Goal: Information Seeking & Learning: Learn about a topic

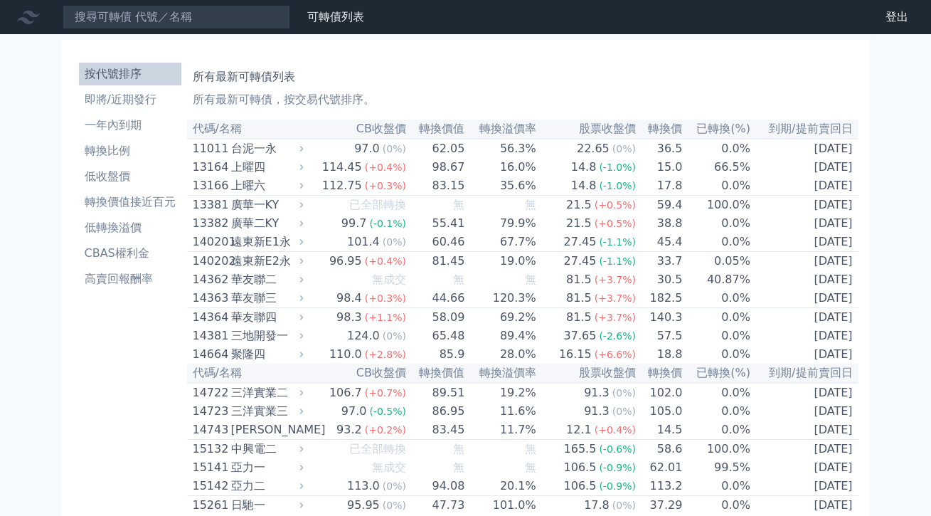
click at [0, 0] on icon at bounding box center [0, 0] width 0 height 0
click at [0, 0] on div at bounding box center [0, 0] width 0 height 0
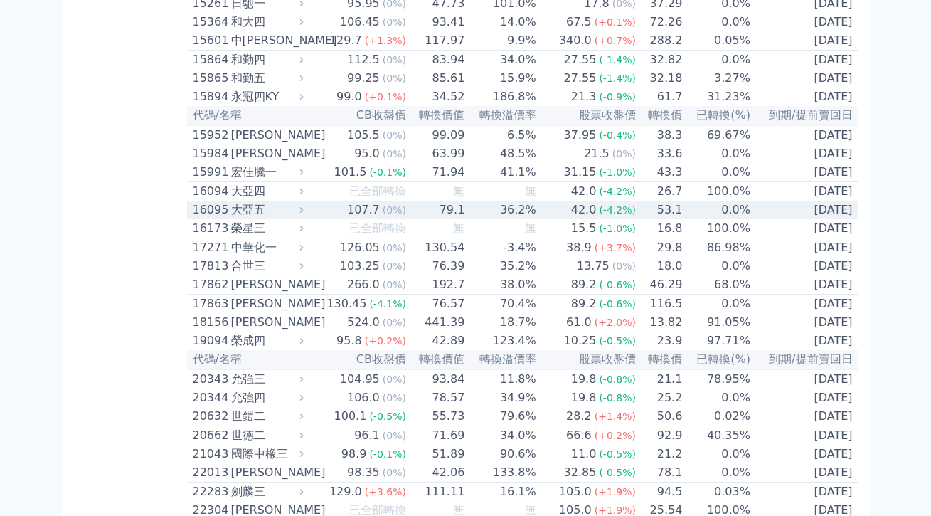
scroll to position [504, 0]
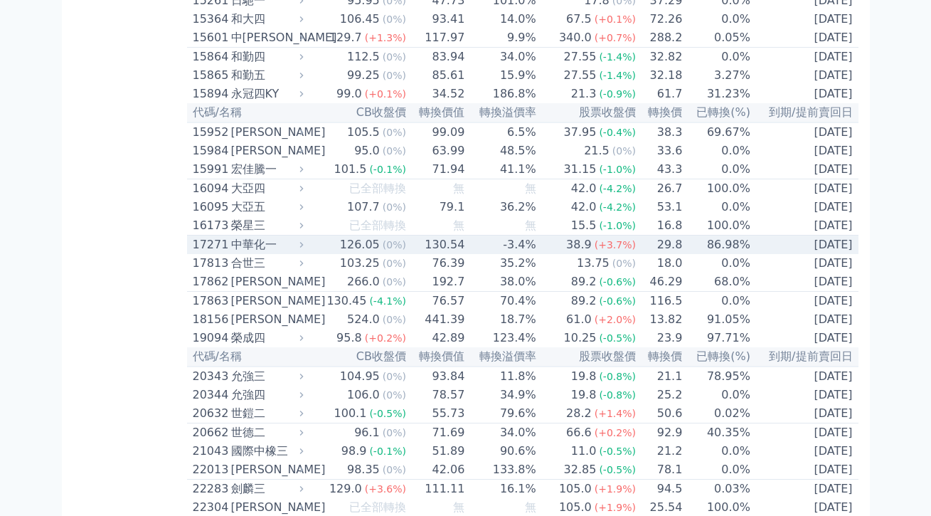
click at [231, 253] on div "中華化一" at bounding box center [266, 244] width 70 height 17
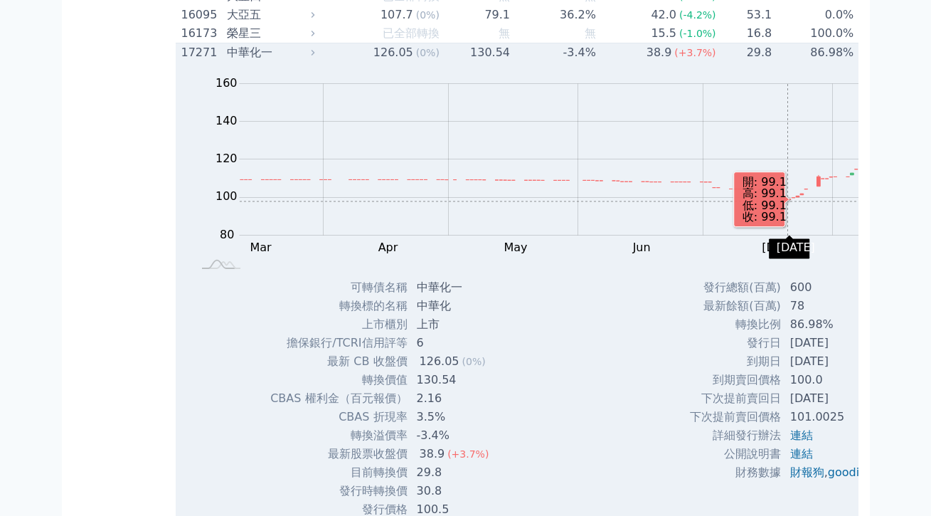
scroll to position [699, 0]
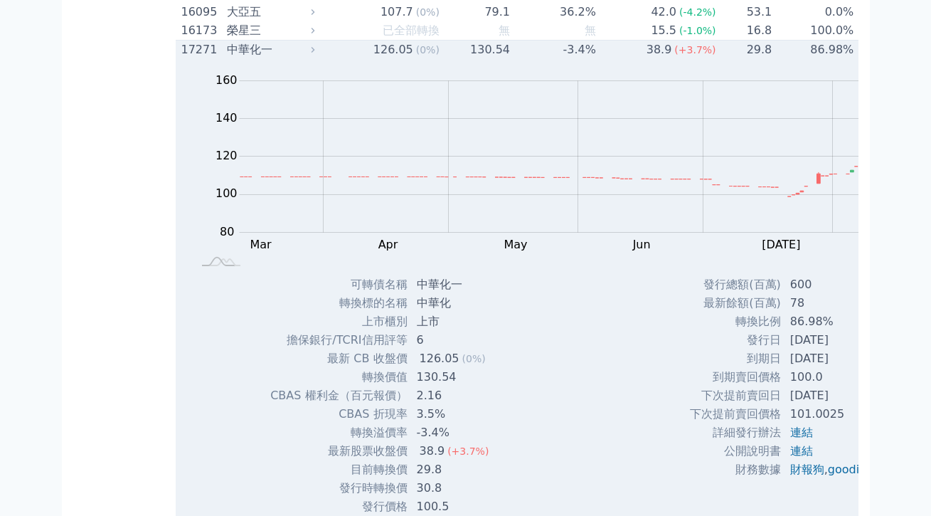
click at [371, 58] on div "126.05" at bounding box center [394, 49] width 46 height 17
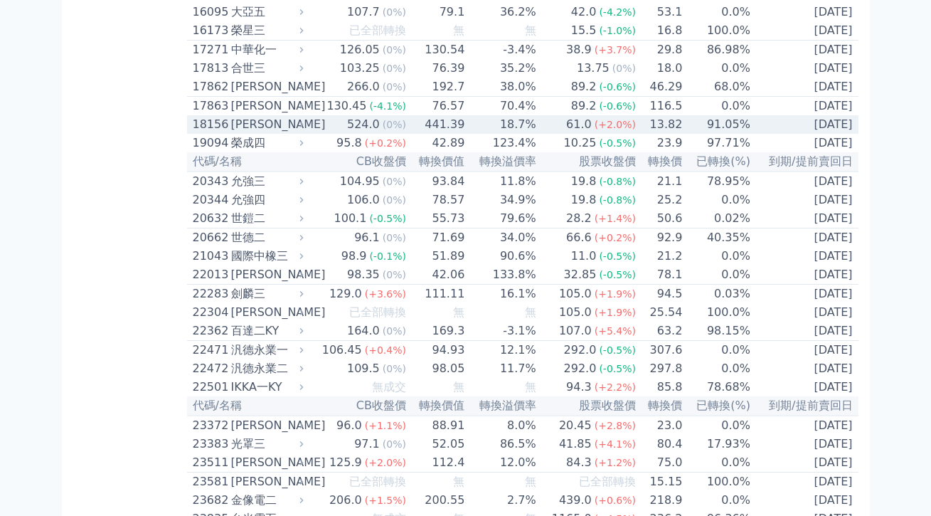
click at [383, 133] on div "(0%)" at bounding box center [394, 124] width 23 height 17
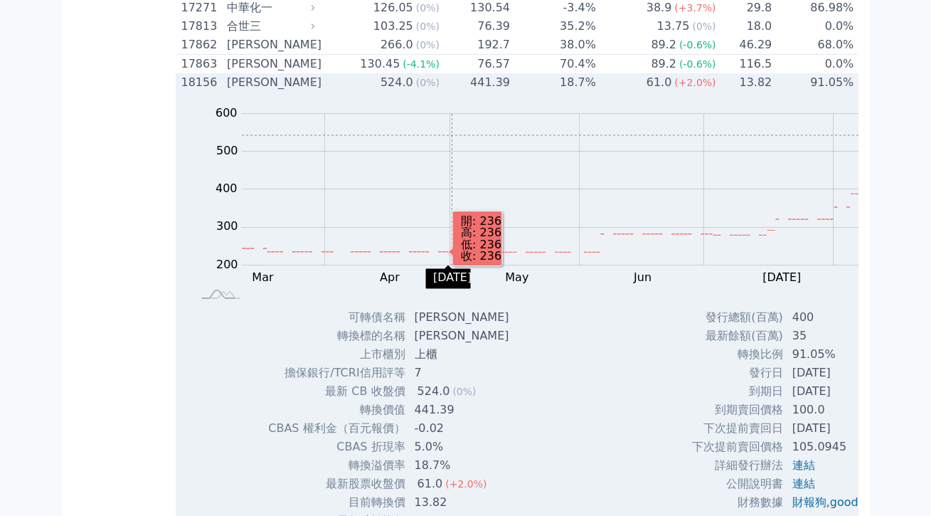
scroll to position [744, 0]
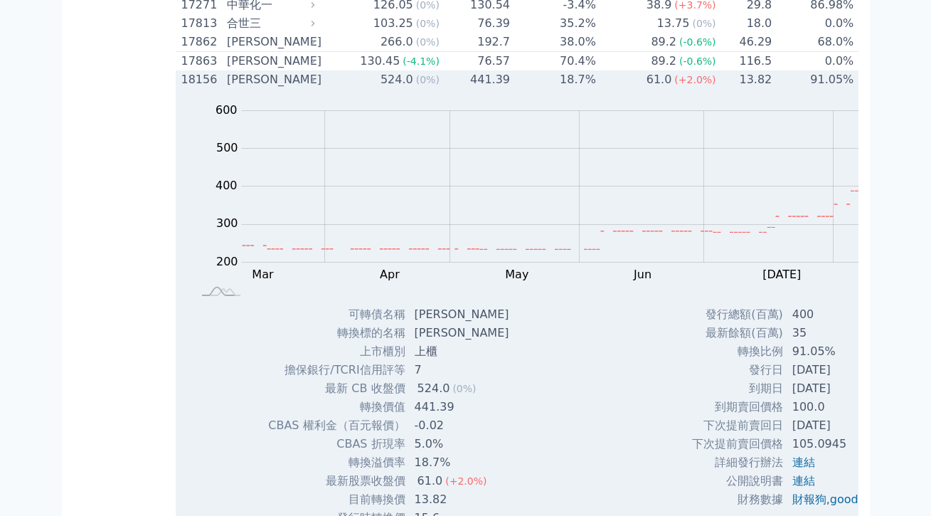
click at [378, 88] on div "524.0" at bounding box center [397, 79] width 38 height 17
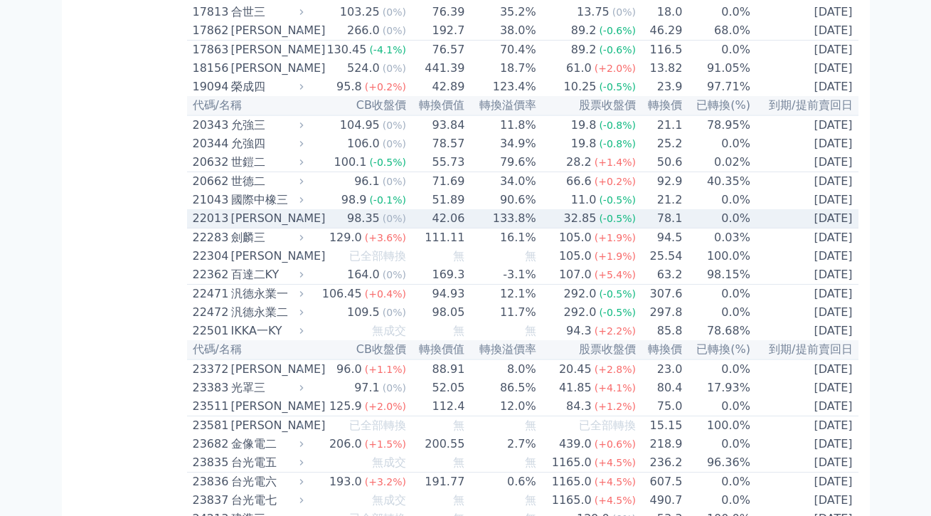
scroll to position [764, 0]
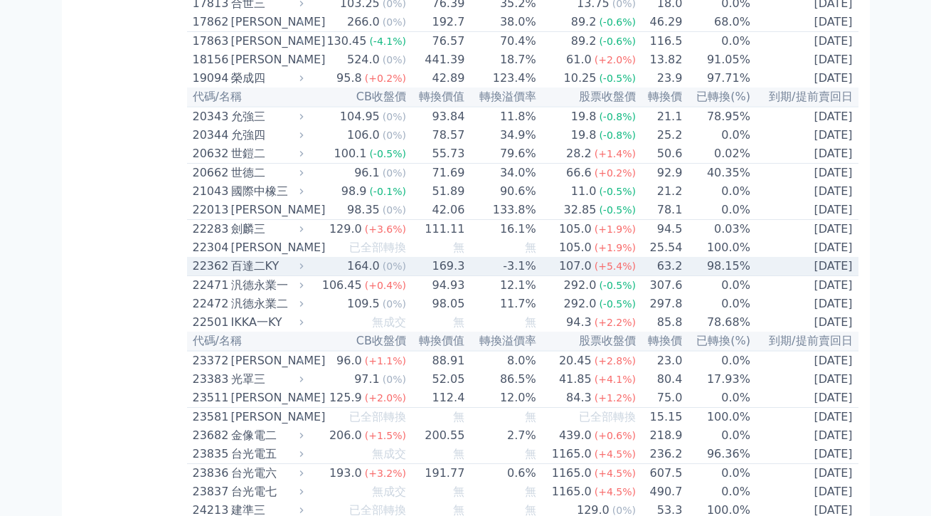
click at [407, 276] on td "169.3" at bounding box center [436, 266] width 58 height 19
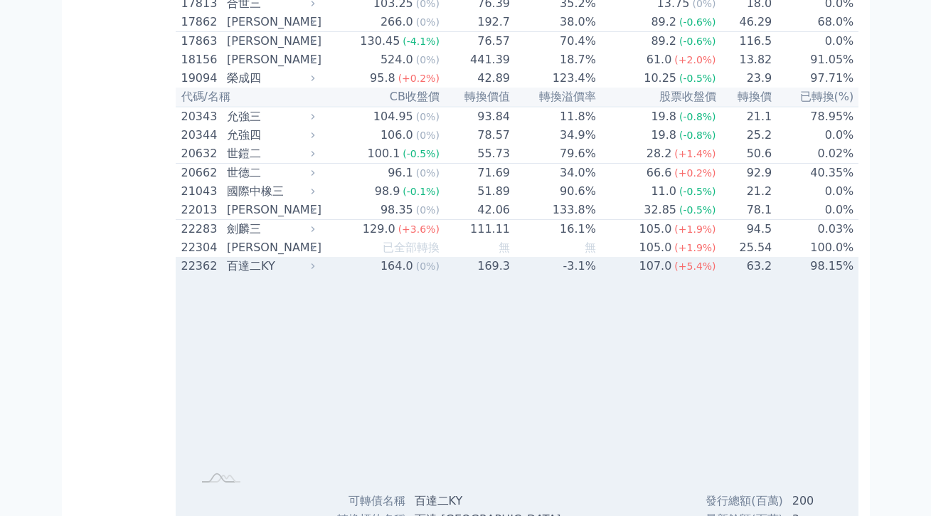
scroll to position [998, 0]
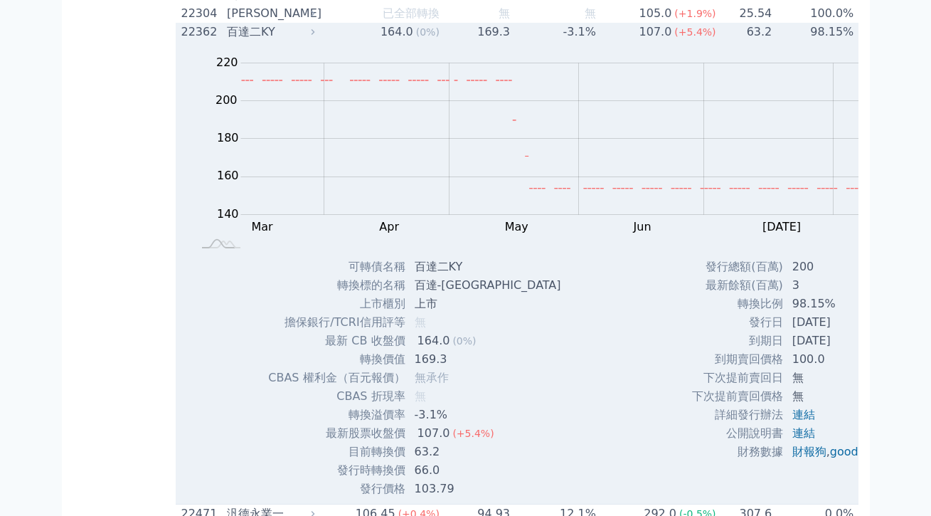
click at [367, 179] on div "Zoom Out 200 130 140 150 160 170 180 240 200 220 120 100 L Mar Apr May Jun [DAT…" at bounding box center [580, 149] width 808 height 216
click at [368, 176] on div "Zoom Out 200 130 140 150 160 170 180 240 200 220 120 100 L Mar Apr May Jun [DAT…" at bounding box center [580, 149] width 808 height 216
click at [370, 171] on div "Zoom Out 200 130 140 150 160 170 180 240 200 220 120 100 L Mar Apr May Jun [DAT…" at bounding box center [580, 149] width 808 height 216
click at [440, 41] on td "169.3" at bounding box center [475, 32] width 70 height 18
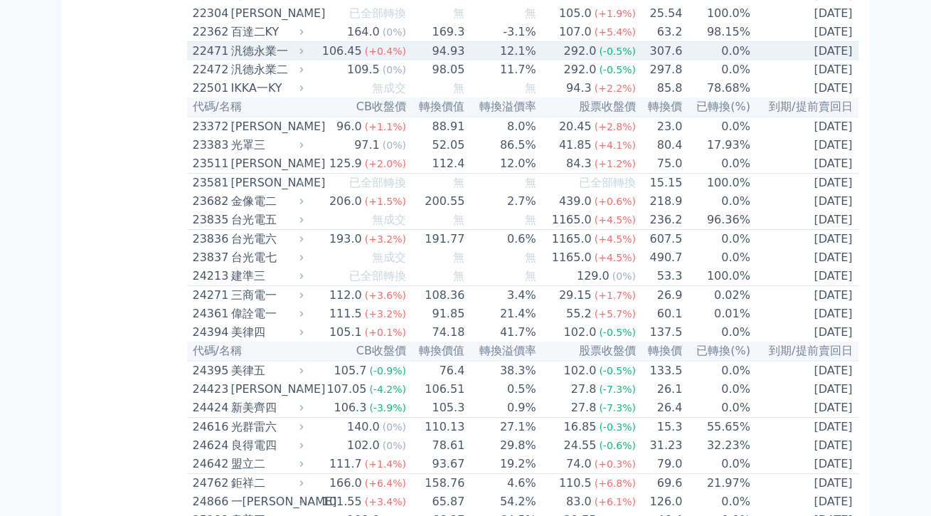
click at [407, 61] on td "94.93" at bounding box center [436, 51] width 58 height 19
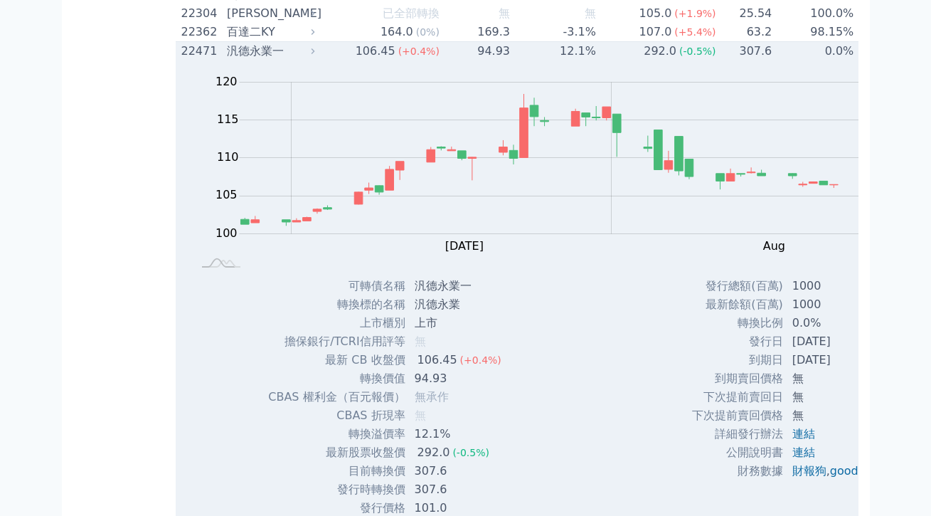
click at [440, 61] on td "94.93" at bounding box center [475, 51] width 70 height 19
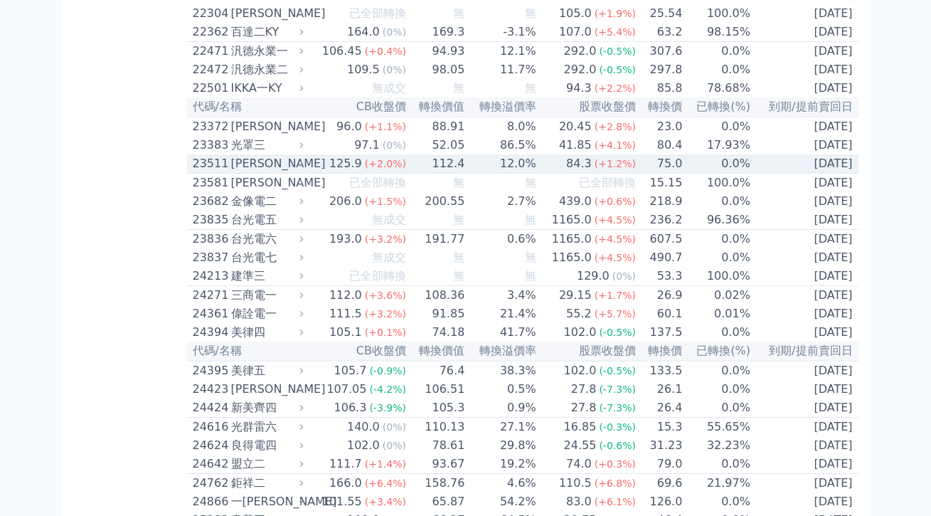
click at [365, 172] on div "(+2.0%)" at bounding box center [385, 163] width 41 height 17
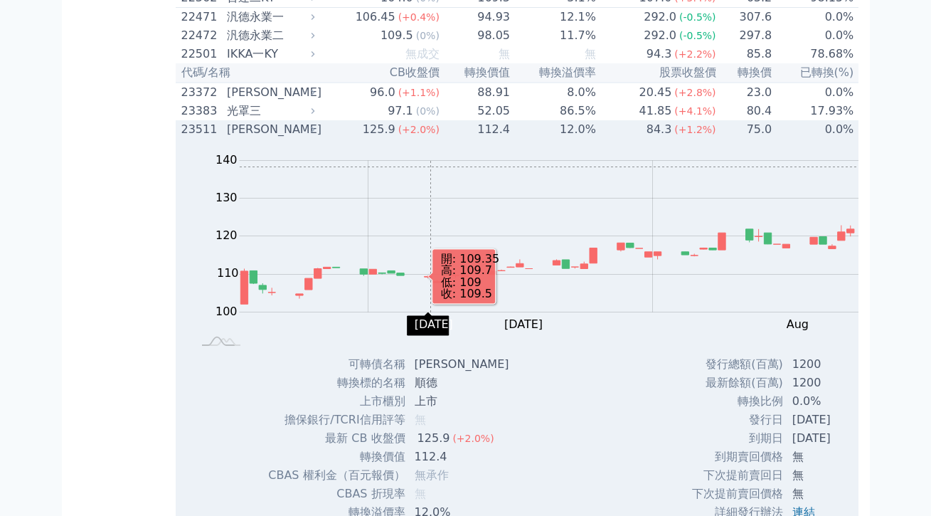
scroll to position [1051, 0]
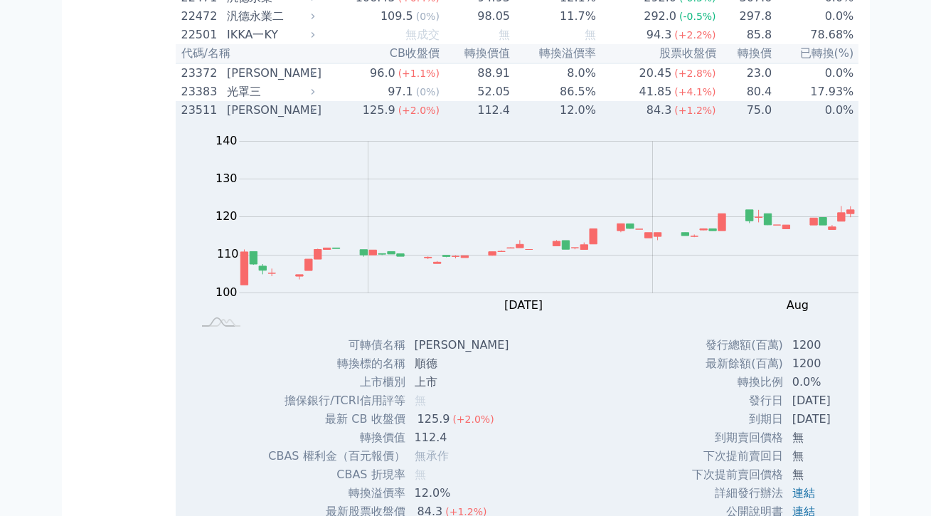
click at [398, 116] on span "(+2.0%)" at bounding box center [418, 110] width 41 height 11
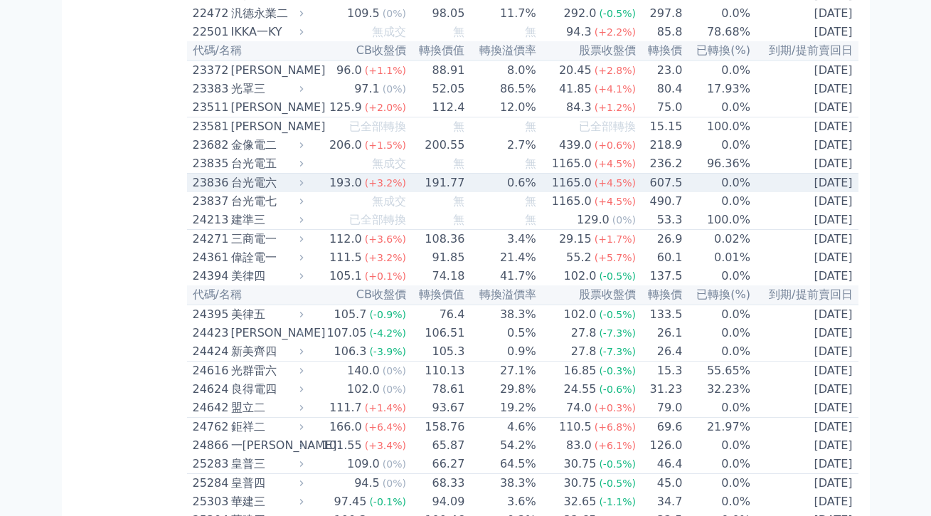
scroll to position [1074, 0]
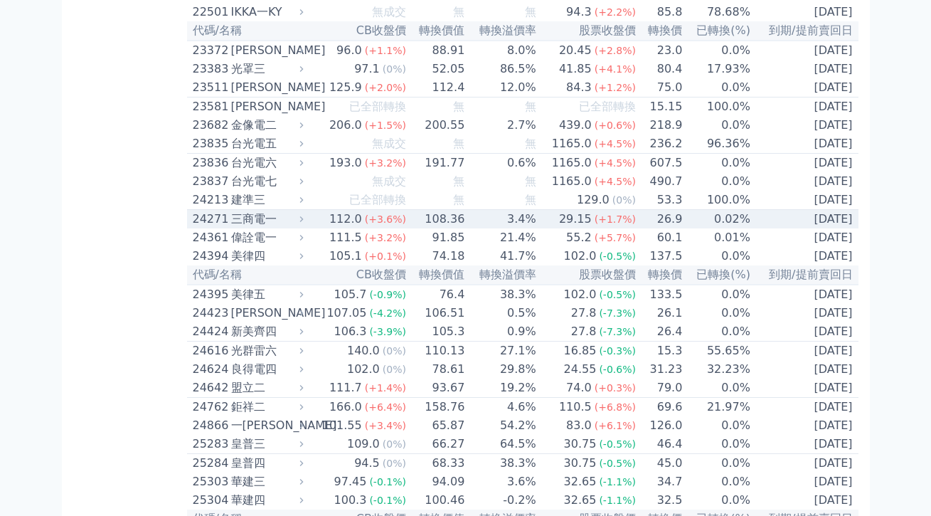
click at [365, 225] on span "(+3.6%)" at bounding box center [385, 218] width 41 height 11
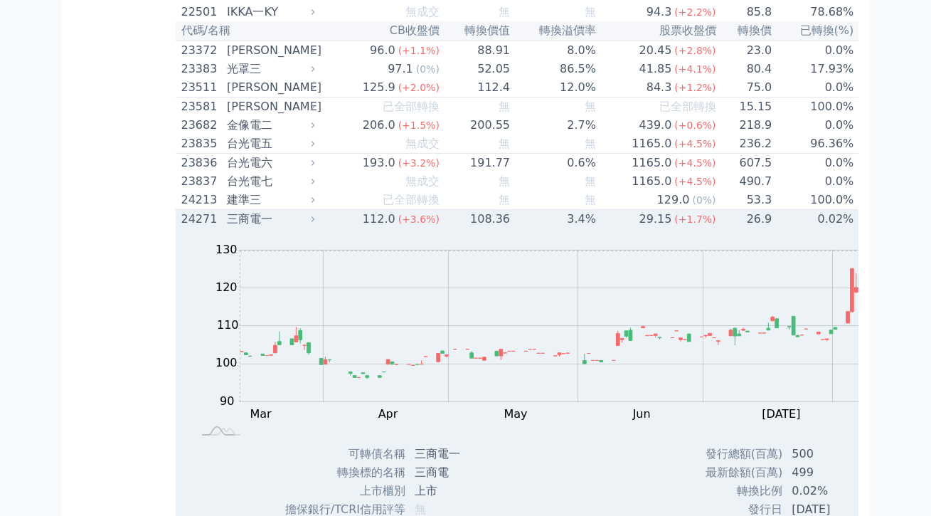
scroll to position [1077, 0]
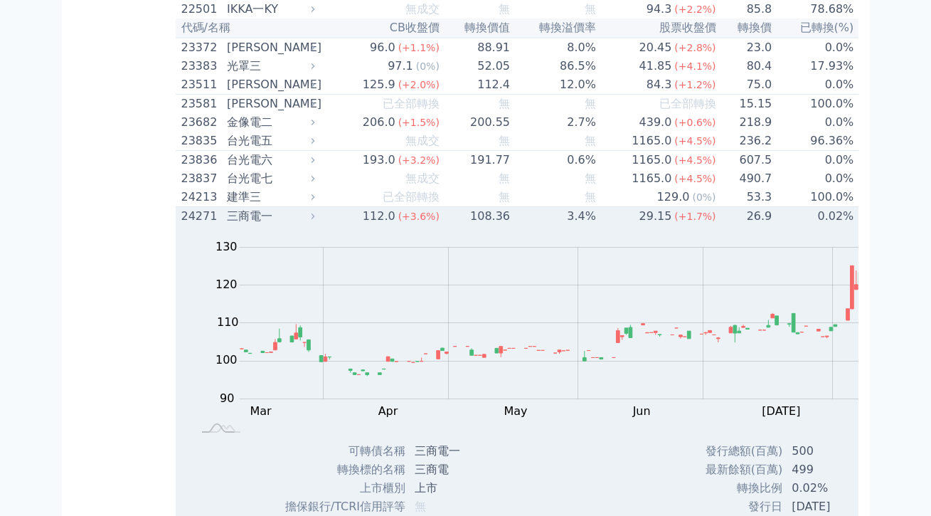
click at [398, 225] on div "(+3.6%)" at bounding box center [418, 216] width 41 height 17
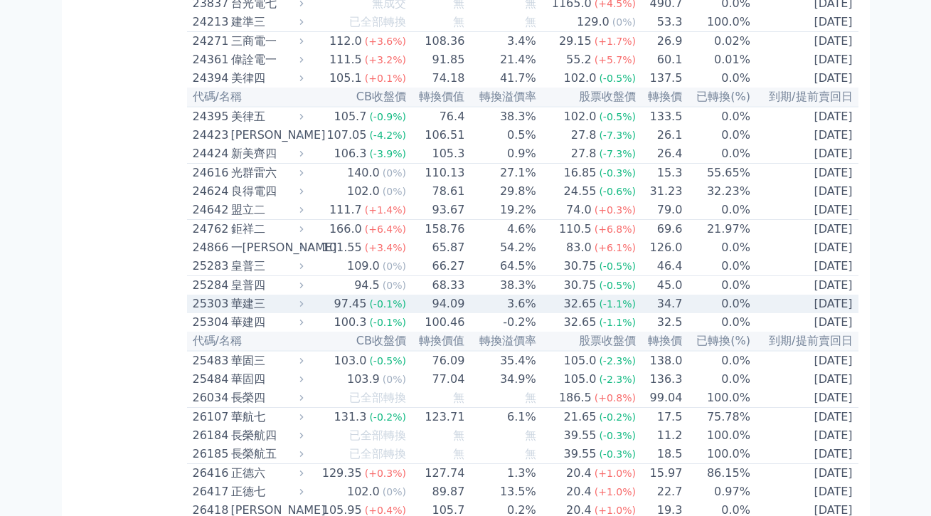
scroll to position [1282, 0]
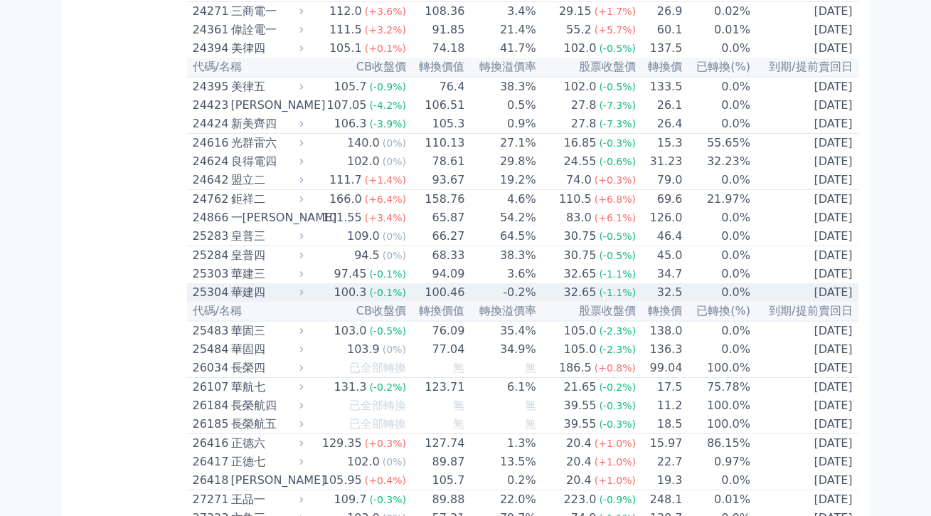
click at [331, 301] on div "100.3" at bounding box center [350, 292] width 38 height 17
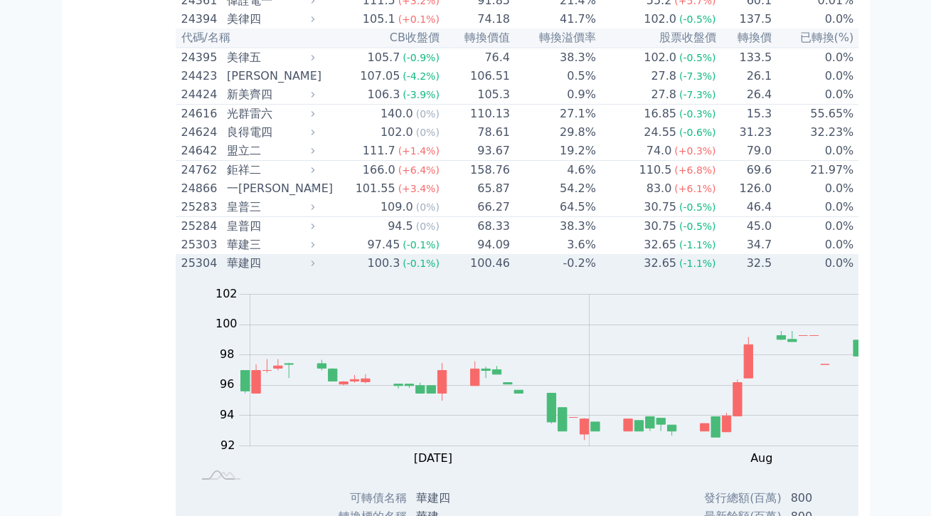
scroll to position [1452, 0]
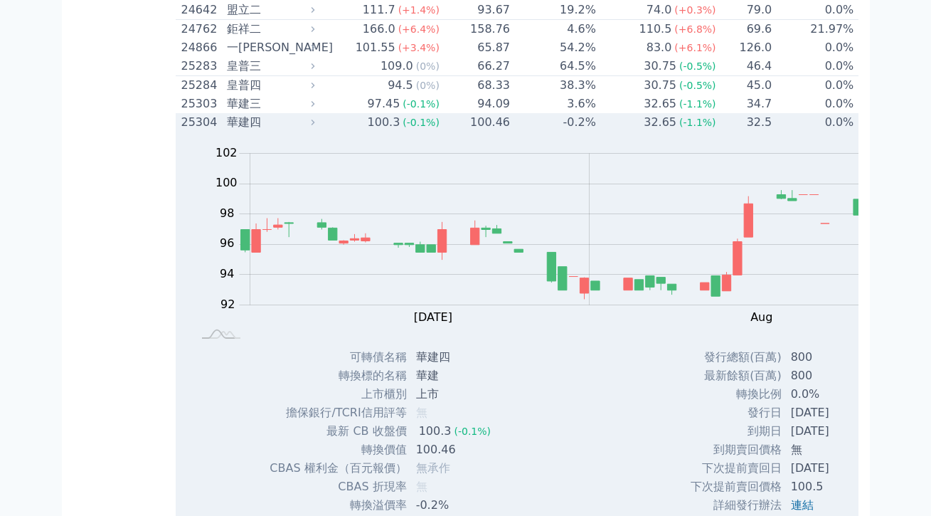
click at [440, 132] on td "100.46" at bounding box center [475, 122] width 70 height 18
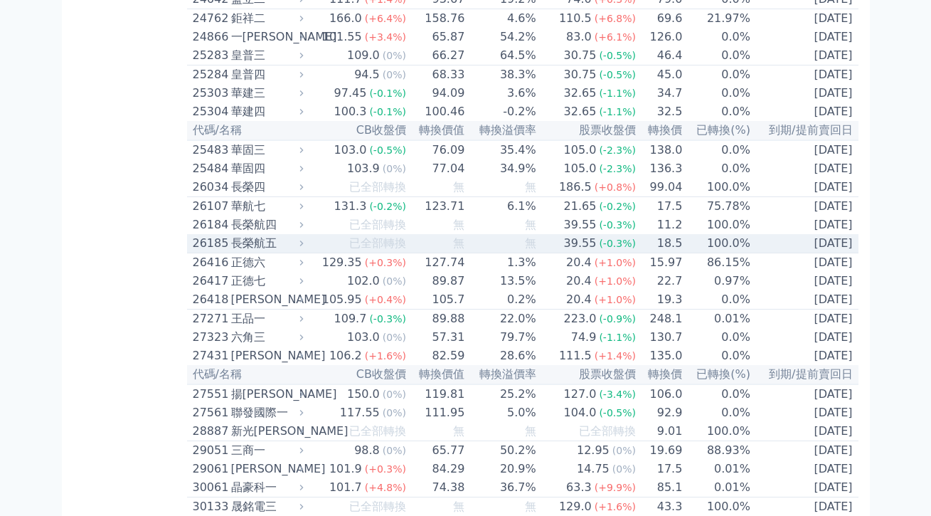
scroll to position [1465, 0]
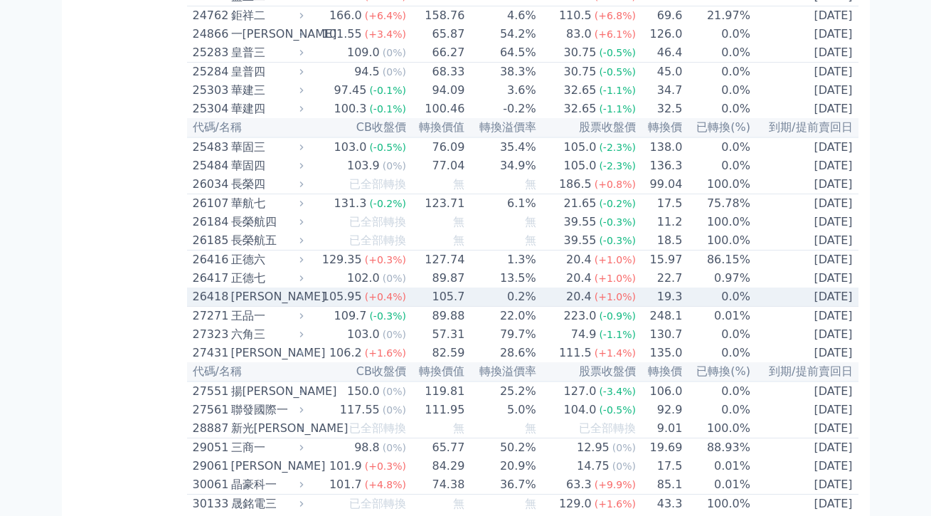
click at [319, 305] on div "105.95" at bounding box center [342, 296] width 46 height 17
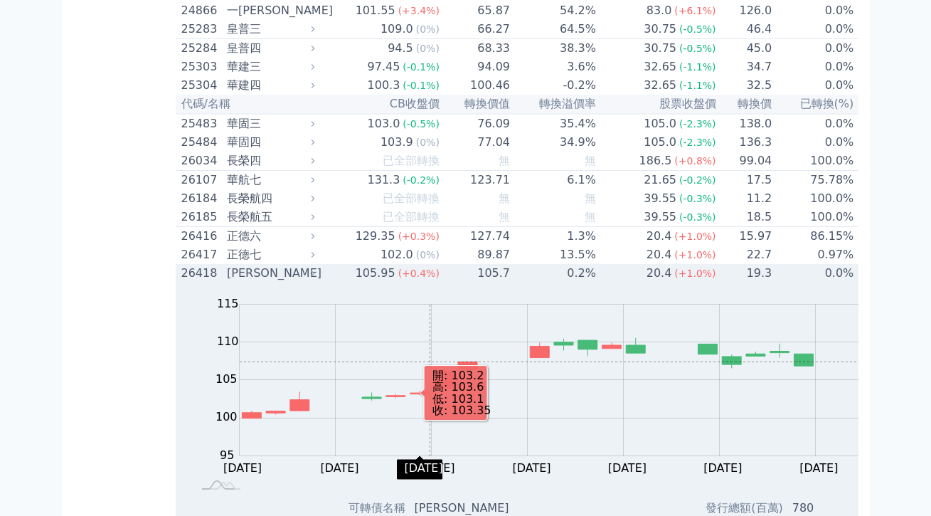
scroll to position [1546, 0]
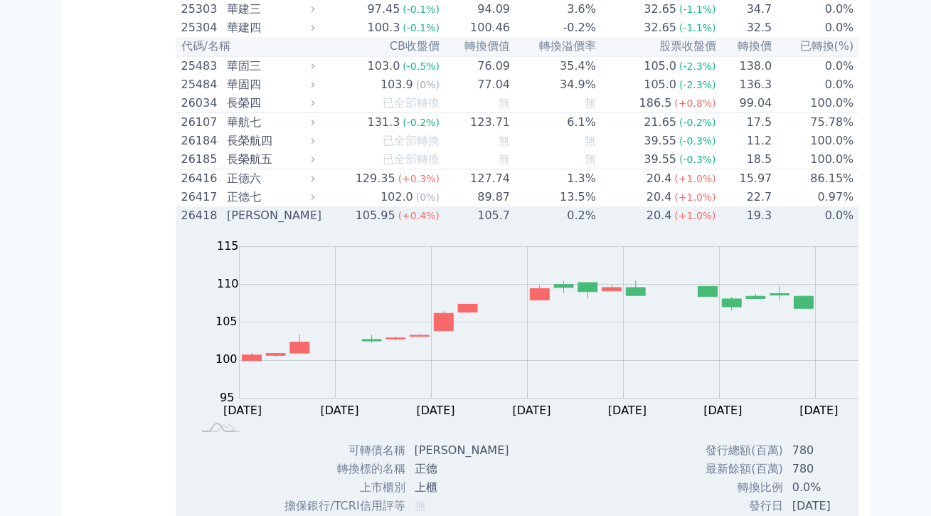
click at [227, 224] on div "[PERSON_NAME]" at bounding box center [269, 215] width 85 height 17
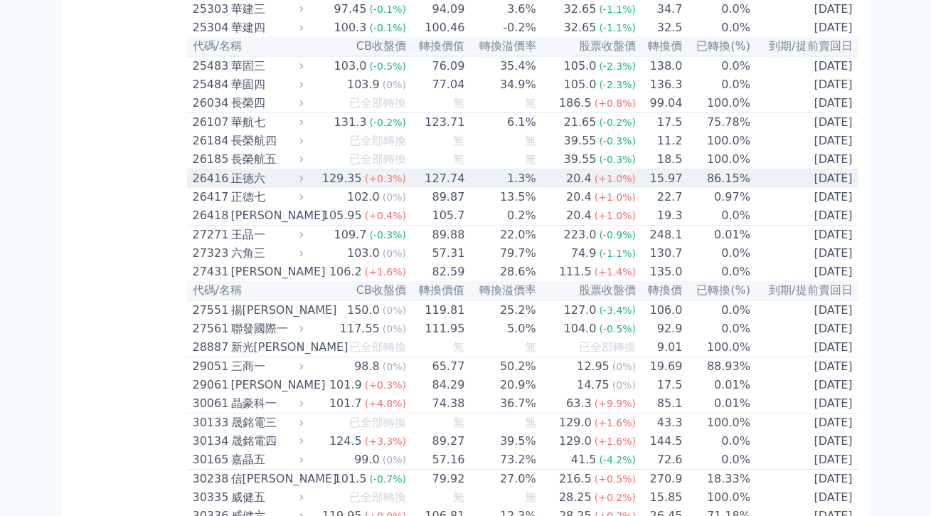
click at [319, 187] on div "129.35" at bounding box center [342, 178] width 46 height 17
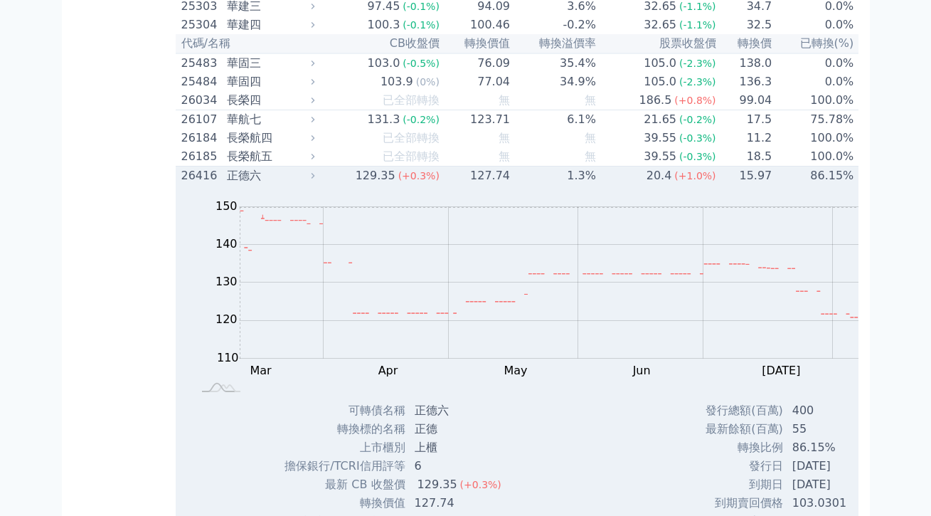
scroll to position [1552, 0]
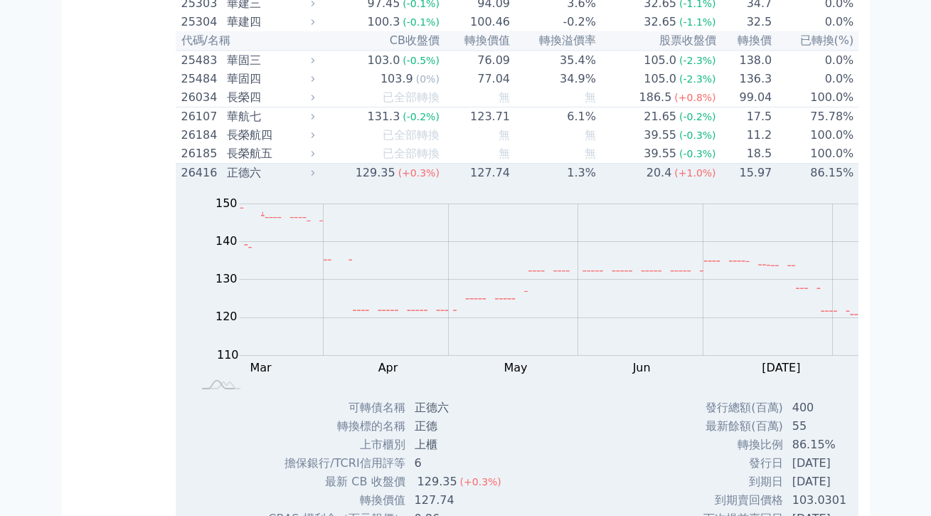
click at [398, 179] on span "(+0.3%)" at bounding box center [418, 172] width 41 height 11
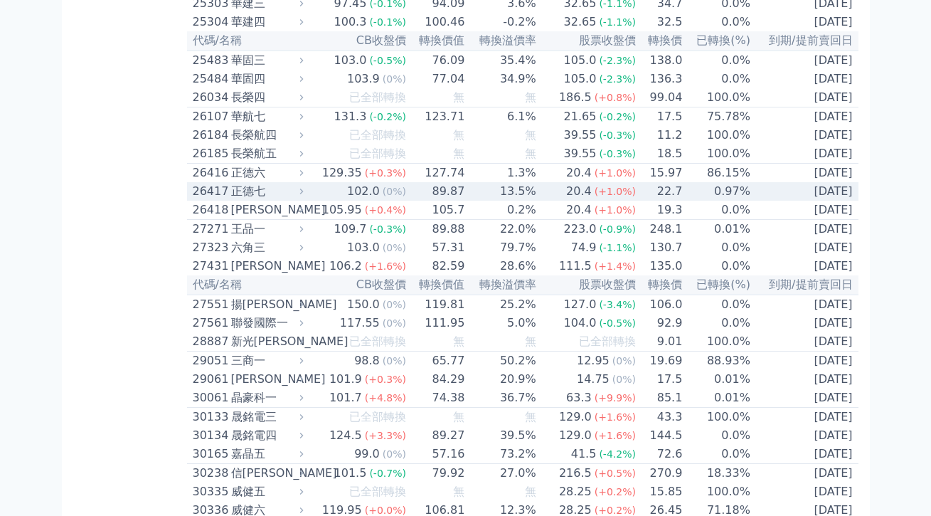
click at [297, 196] on icon at bounding box center [301, 190] width 9 height 9
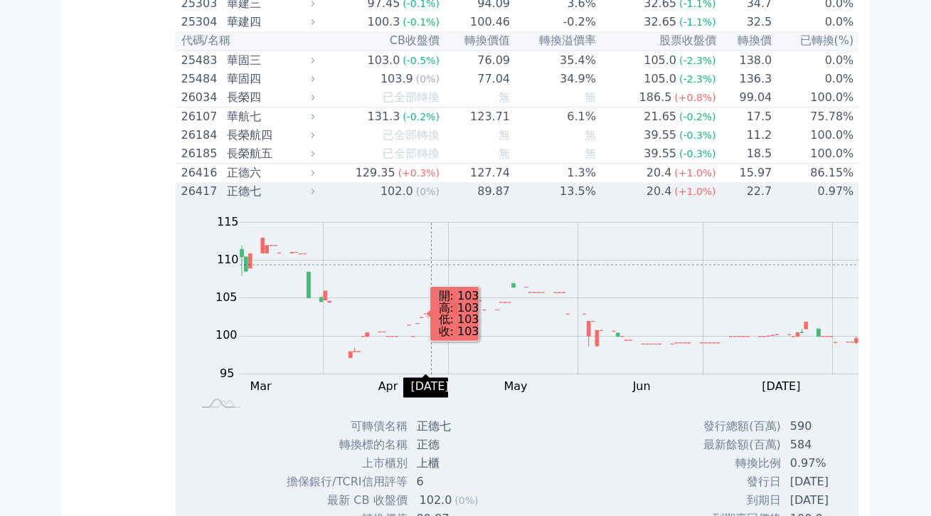
scroll to position [1575, 0]
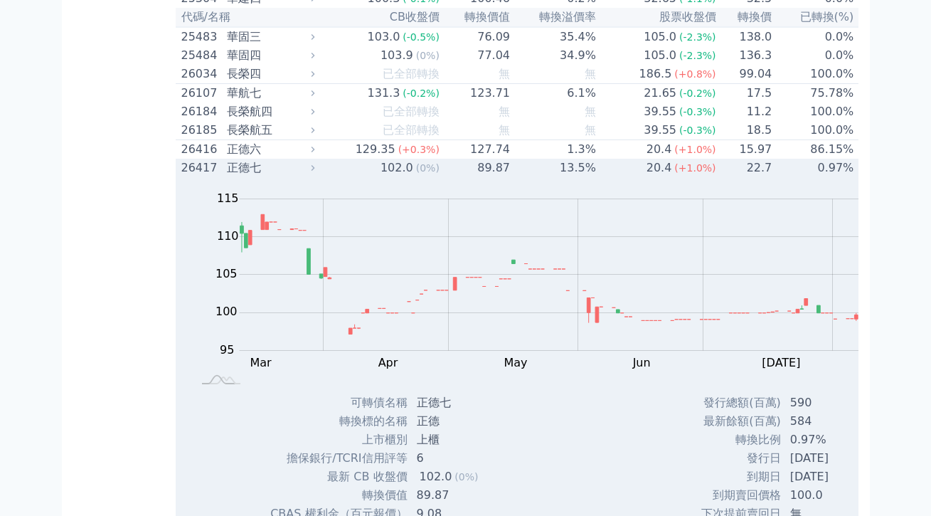
click at [227, 176] on div "正德七" at bounding box center [269, 167] width 85 height 17
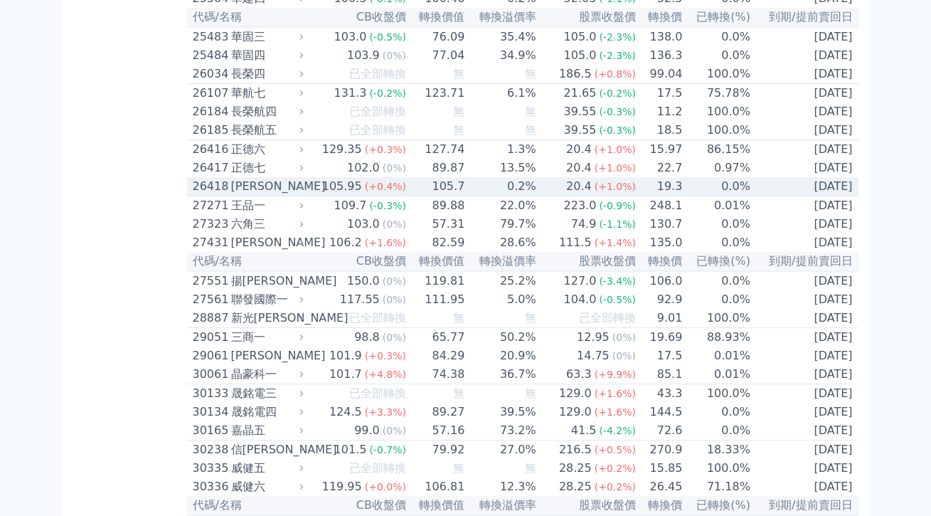
scroll to position [1578, 0]
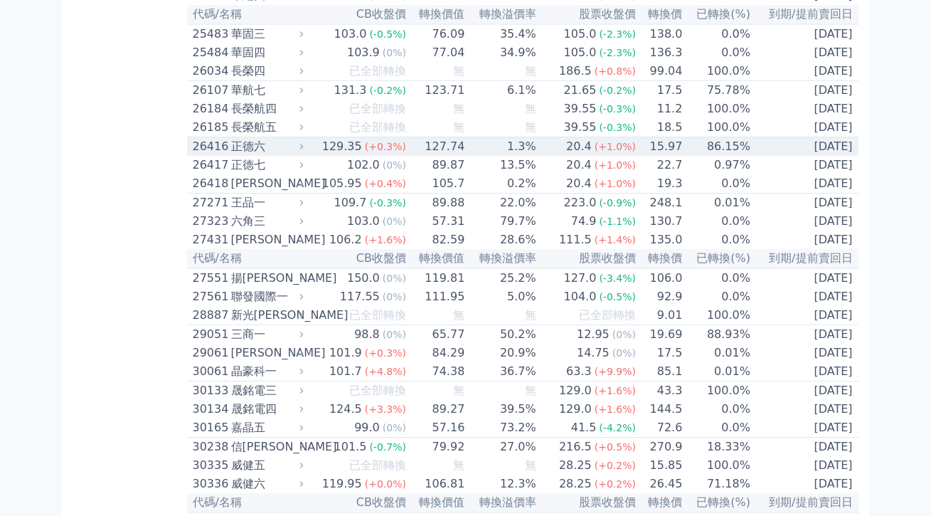
click at [319, 155] on div "129.35" at bounding box center [342, 146] width 46 height 17
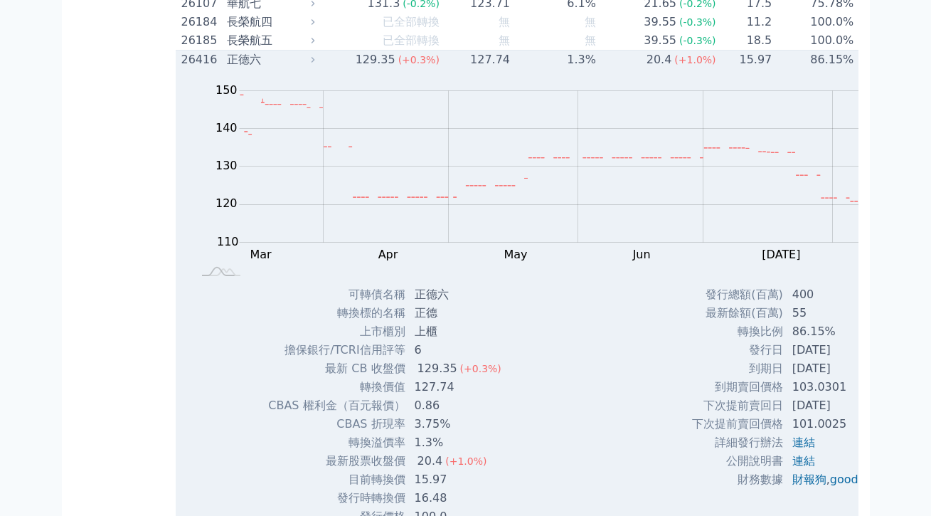
scroll to position [1684, 0]
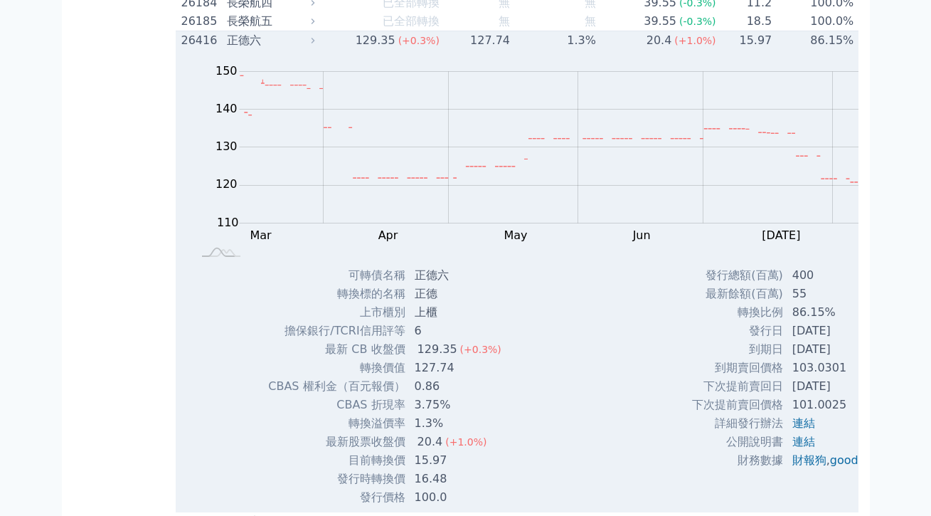
click at [227, 49] on div "正德六" at bounding box center [269, 40] width 85 height 17
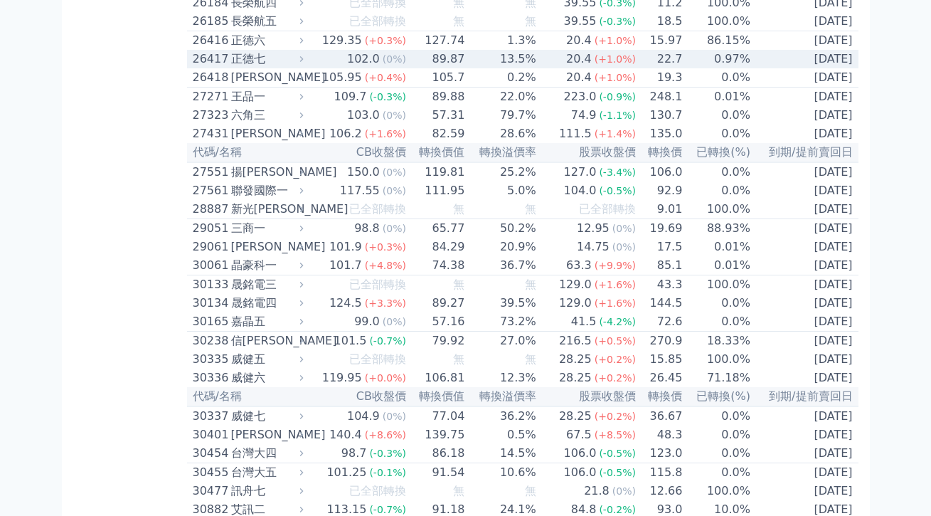
click at [231, 68] on div "正德七" at bounding box center [266, 59] width 70 height 17
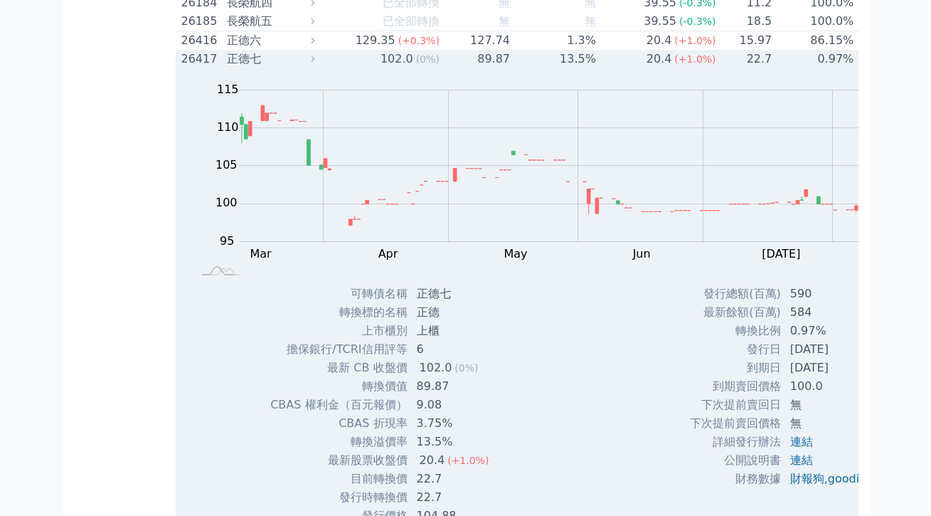
click at [440, 68] on td "89.87" at bounding box center [475, 59] width 70 height 18
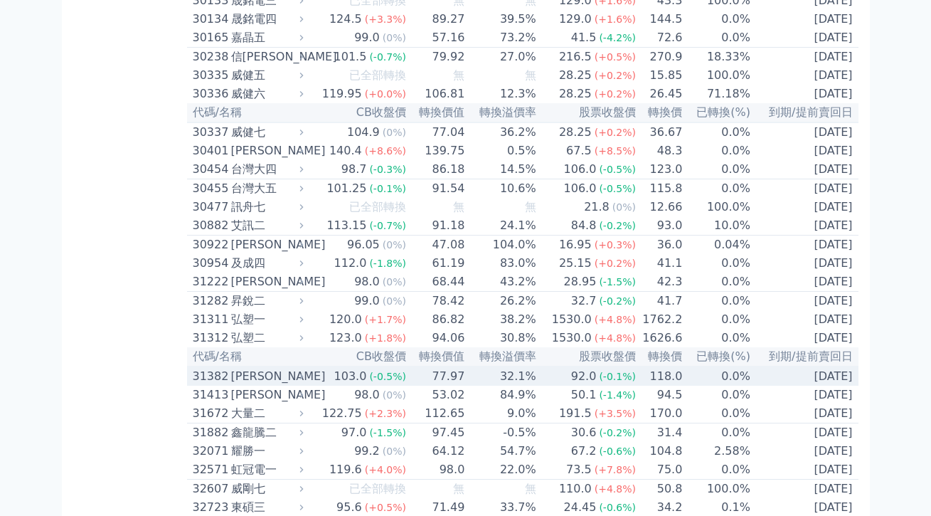
scroll to position [1979, 0]
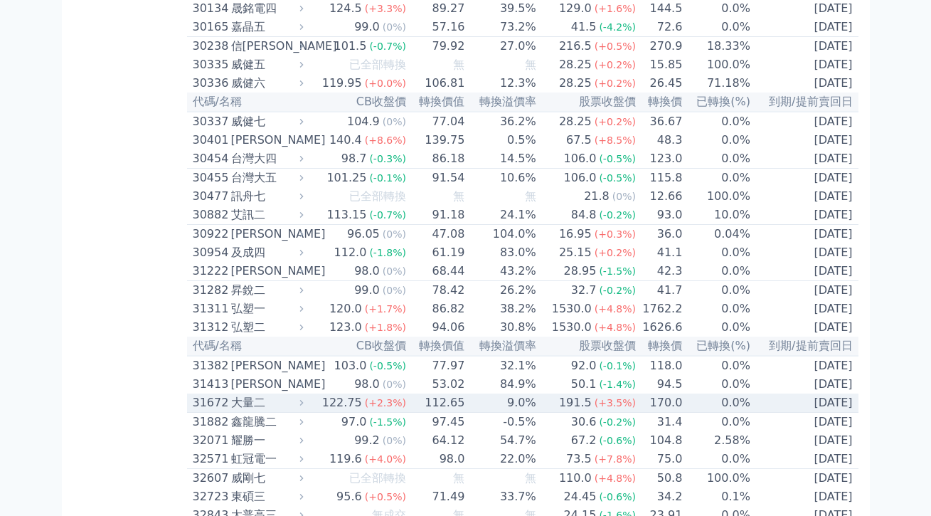
click at [465, 413] on td "9.0%" at bounding box center [500, 402] width 71 height 19
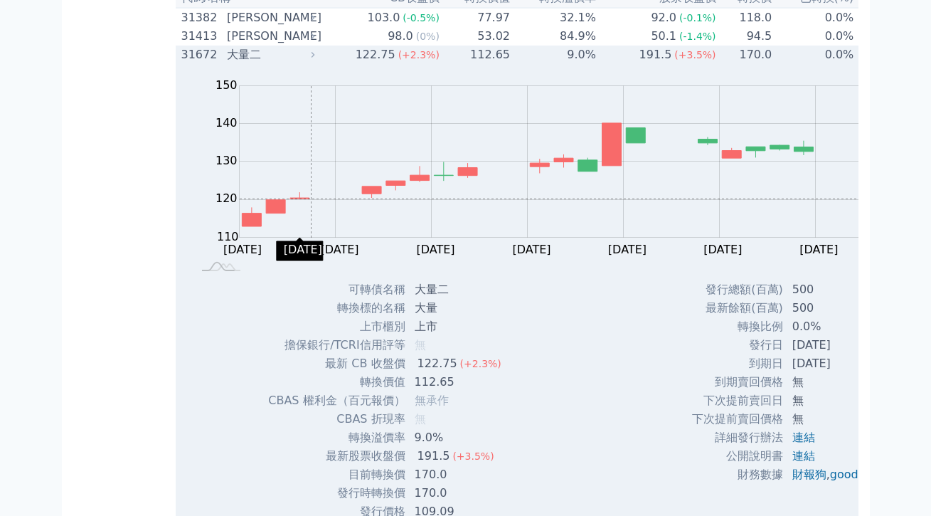
scroll to position [2297, 0]
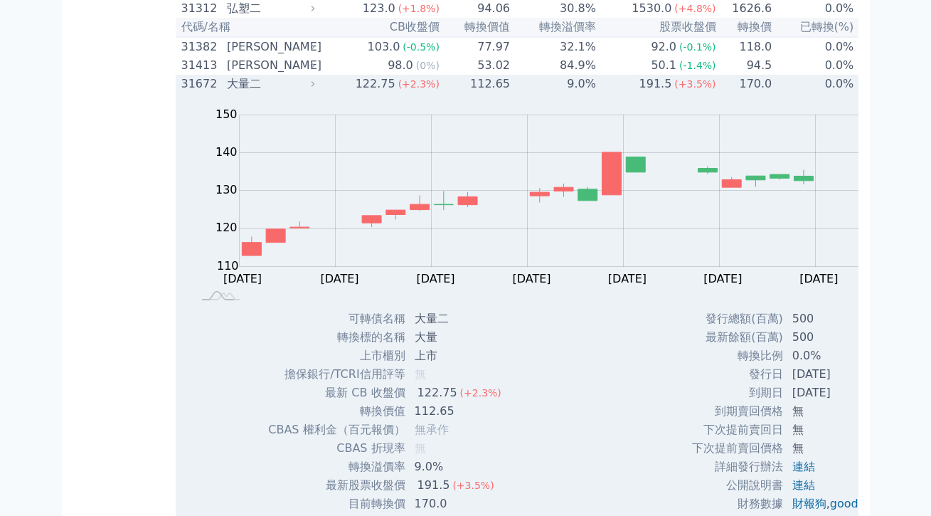
click at [320, 93] on td "122.75 (+2.3%)" at bounding box center [380, 84] width 120 height 18
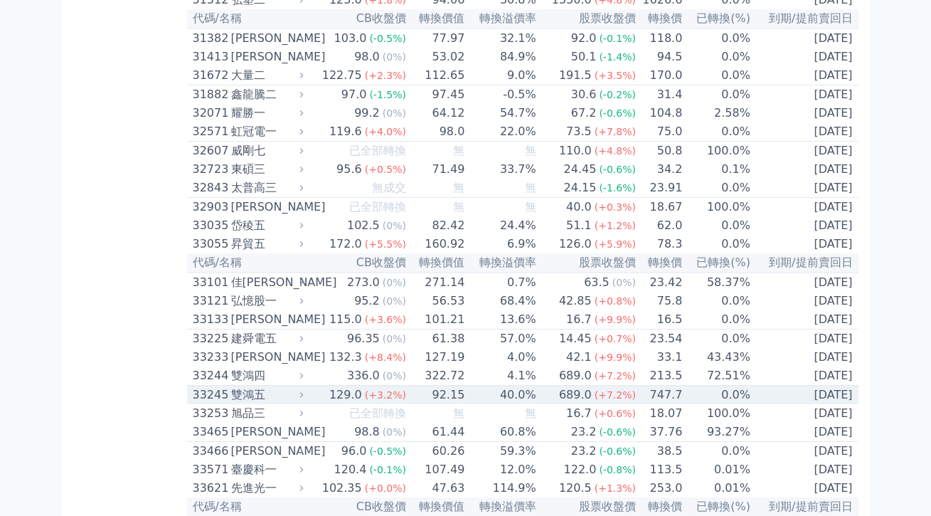
scroll to position [2455, 0]
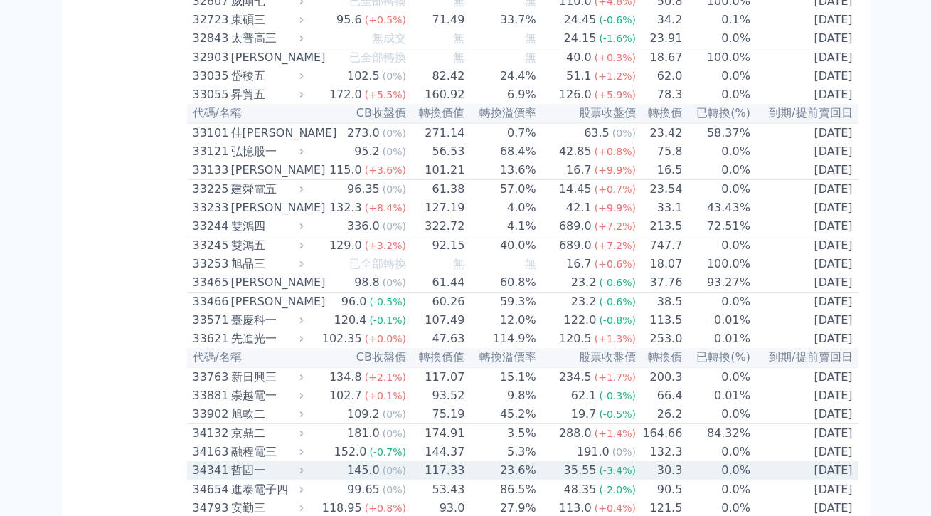
click at [307, 461] on td "145.0 (0%)" at bounding box center [357, 470] width 100 height 19
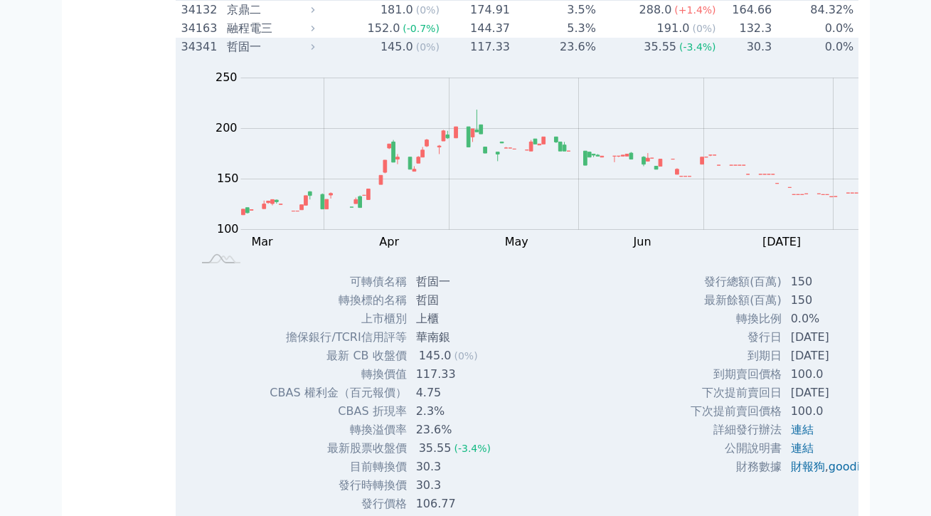
scroll to position [2679, 0]
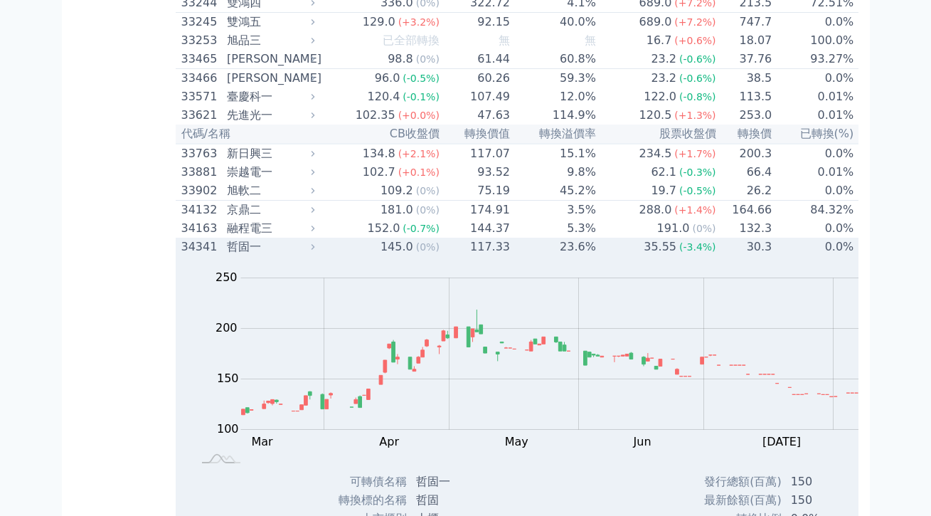
click at [440, 238] on td "117.33" at bounding box center [475, 247] width 70 height 18
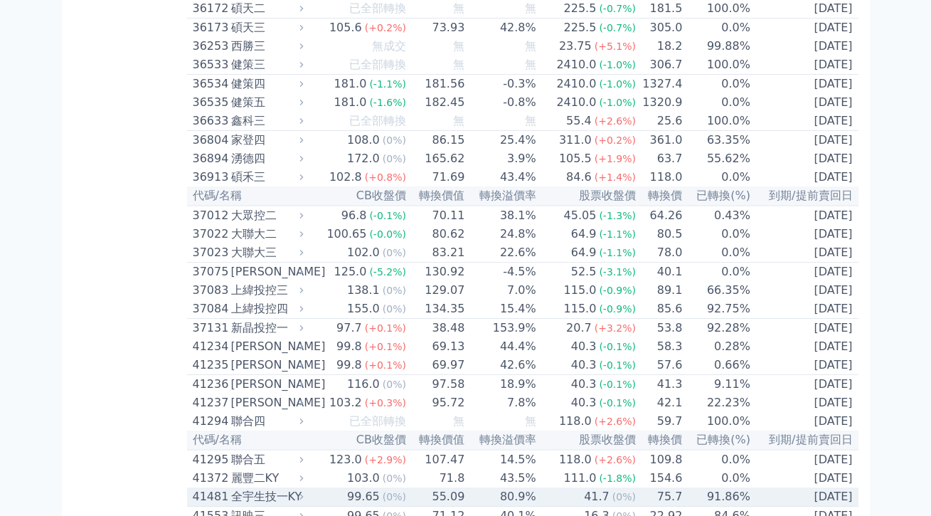
scroll to position [3358, 0]
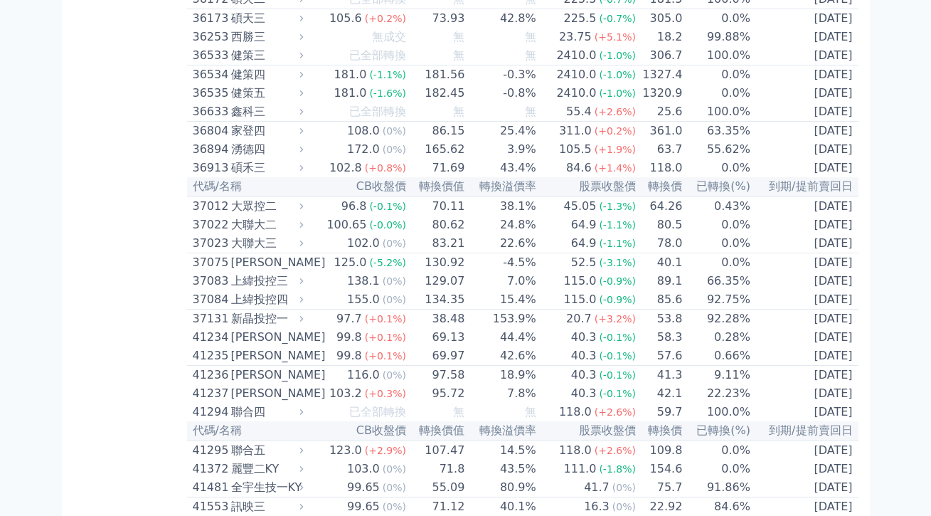
click at [307, 515] on td "116.75 (+0.6%)" at bounding box center [357, 525] width 100 height 18
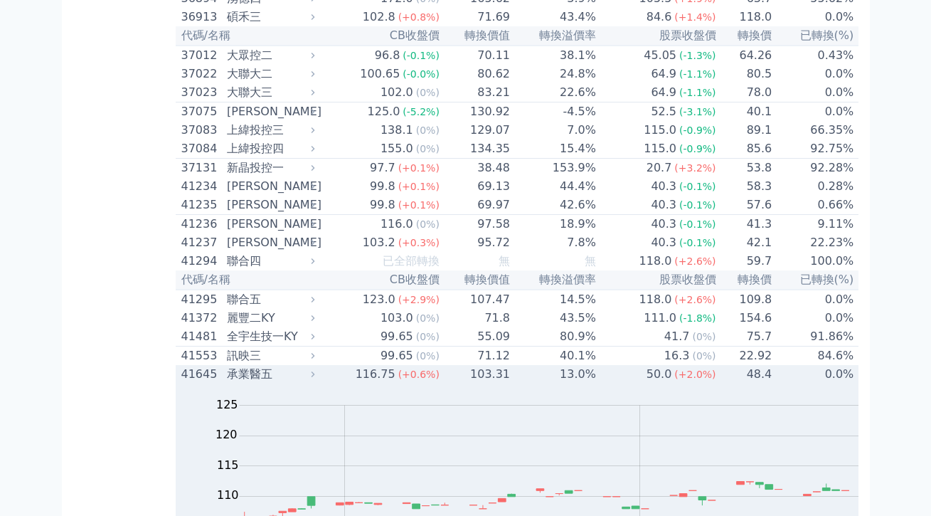
scroll to position [3512, 0]
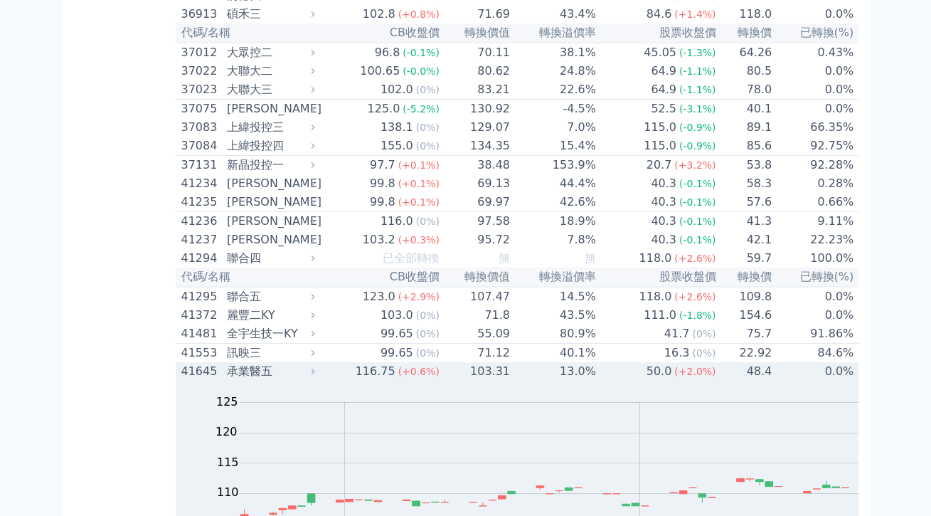
click at [320, 362] on td "116.75 (+0.6%)" at bounding box center [380, 371] width 120 height 18
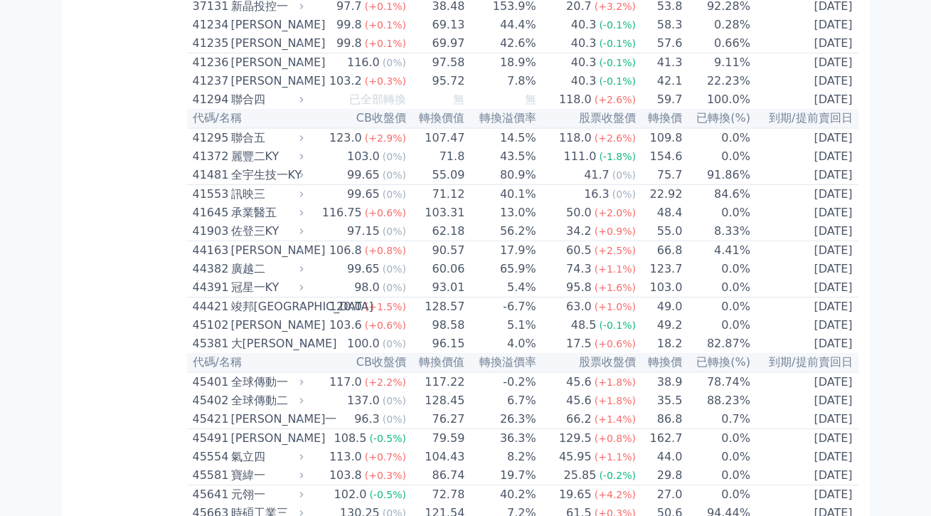
scroll to position [3673, 0]
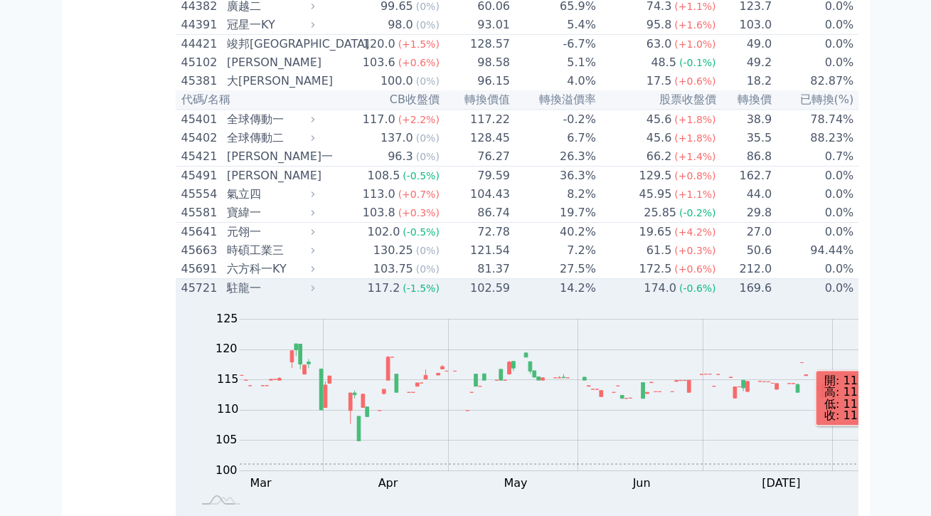
scroll to position [3922, 0]
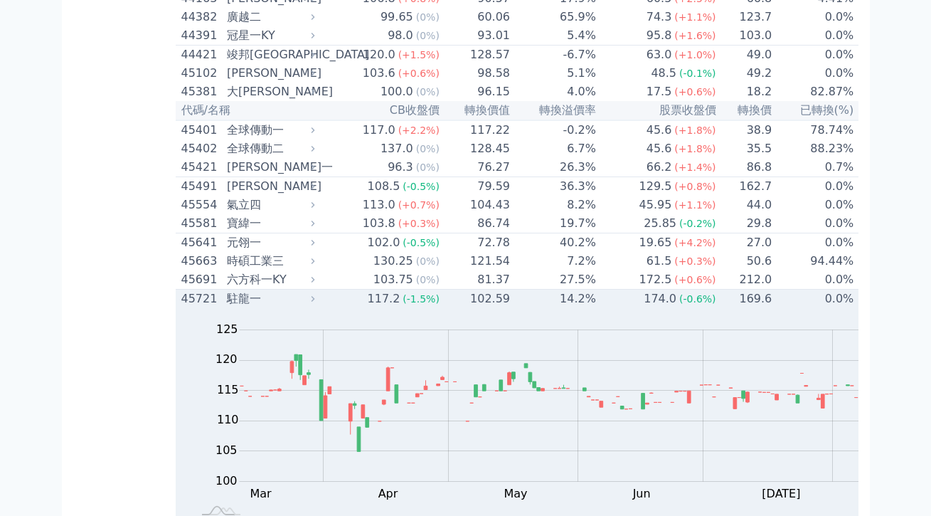
click at [320, 289] on td "117.2 (-1.5%)" at bounding box center [380, 298] width 120 height 19
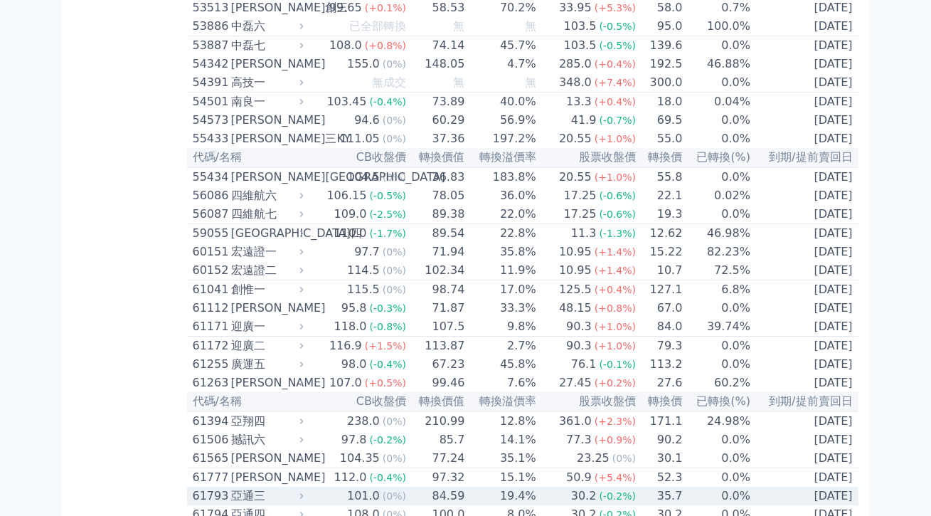
scroll to position [4877, 0]
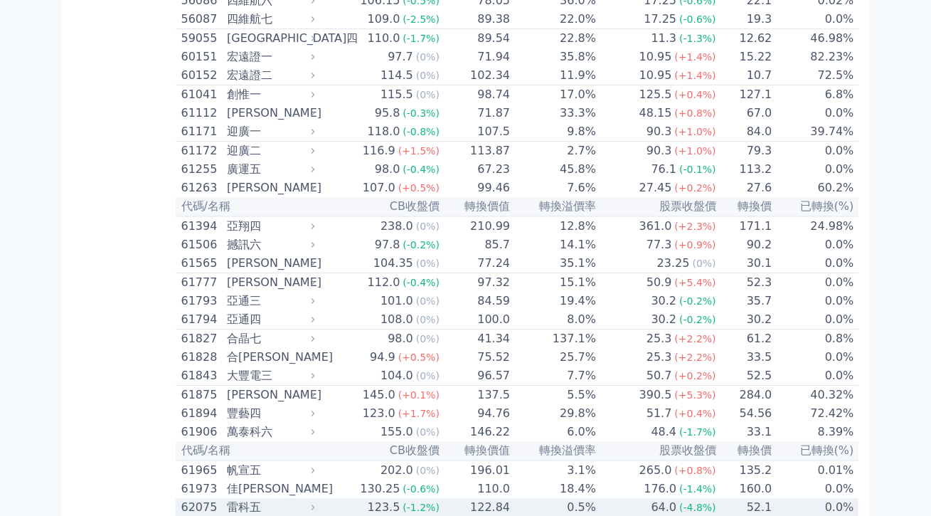
scroll to position [5226, 0]
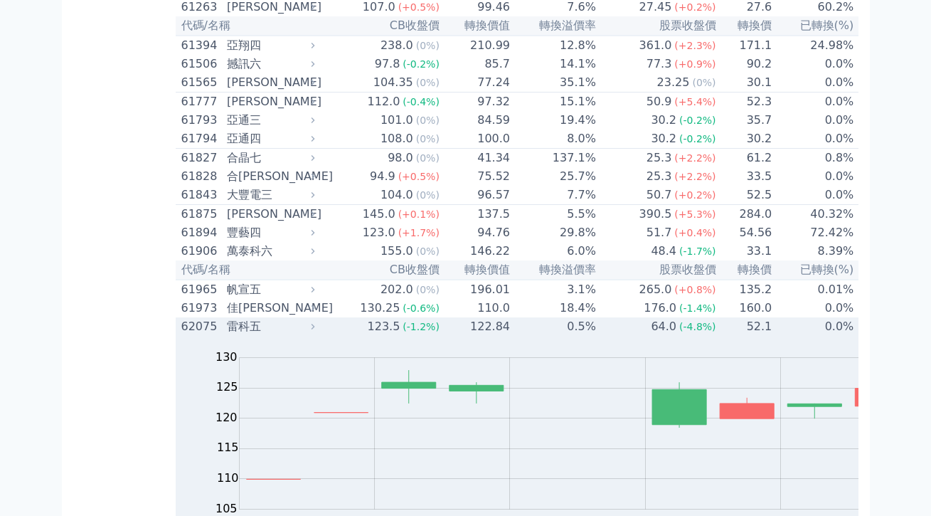
click at [511, 317] on td "0.5%" at bounding box center [554, 326] width 86 height 18
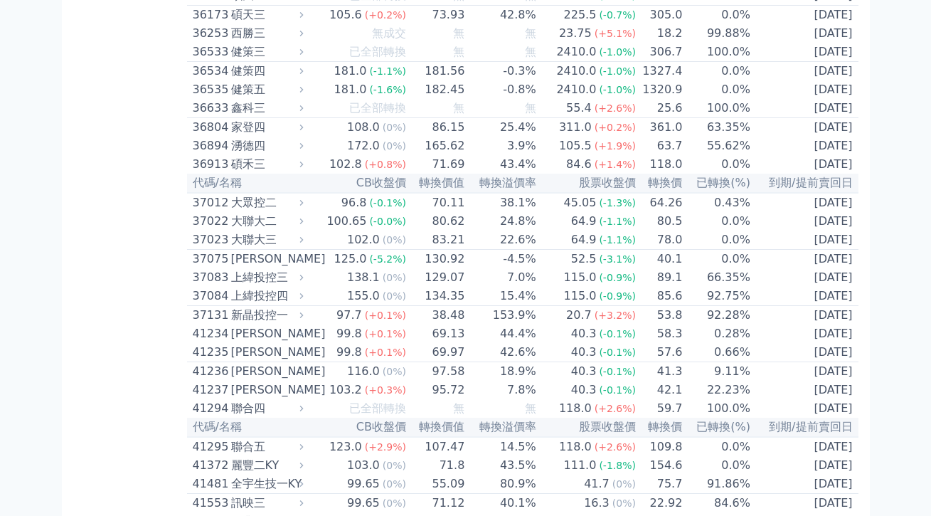
scroll to position [3509, 0]
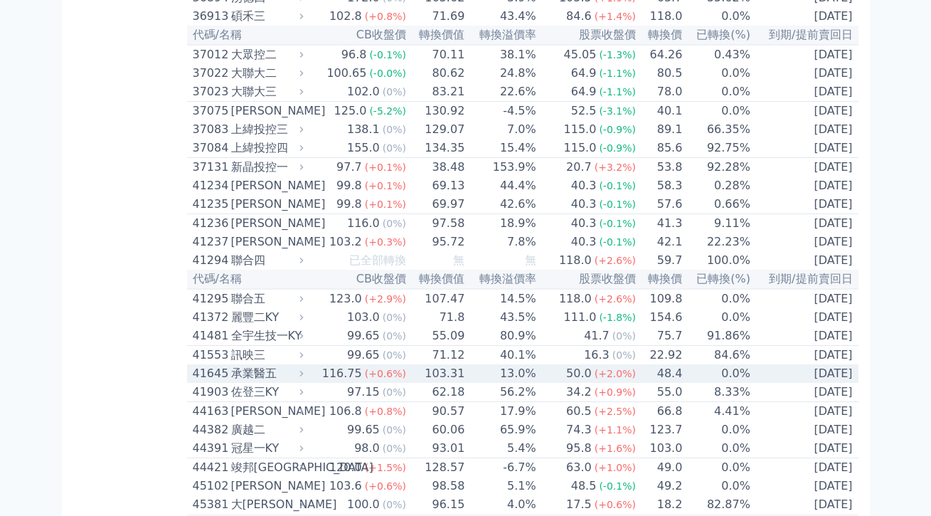
click at [407, 364] on td "103.31" at bounding box center [436, 373] width 58 height 18
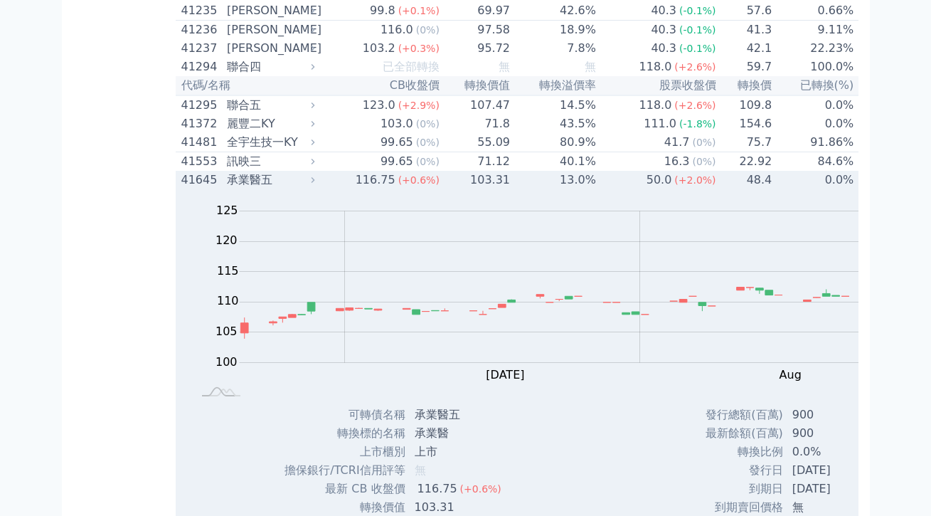
scroll to position [3518, 0]
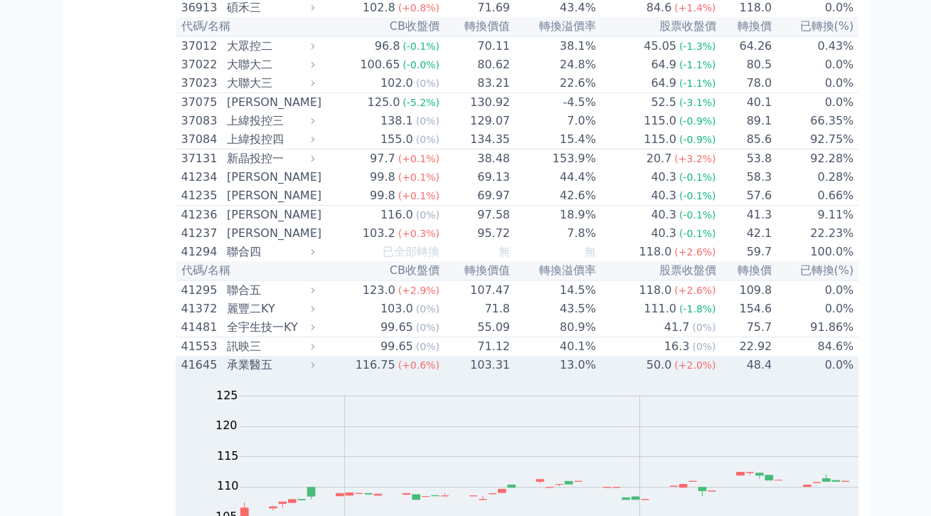
click at [440, 356] on td "103.31" at bounding box center [475, 365] width 70 height 18
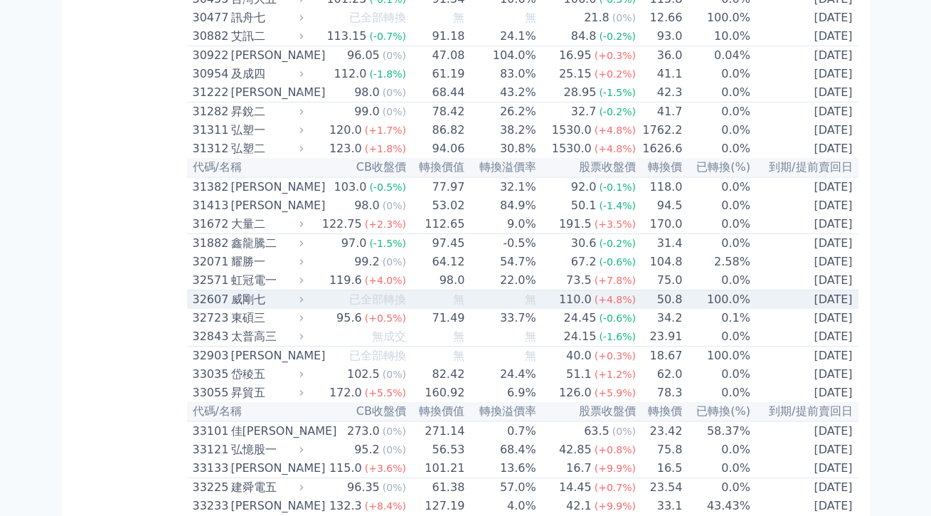
scroll to position [2161, 0]
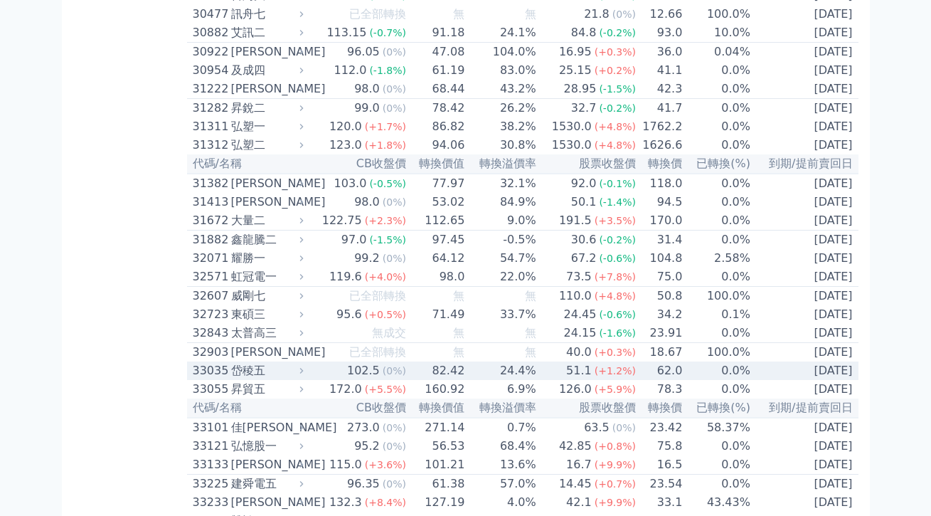
click at [537, 380] on td "51.1 (+1.2%)" at bounding box center [587, 370] width 100 height 18
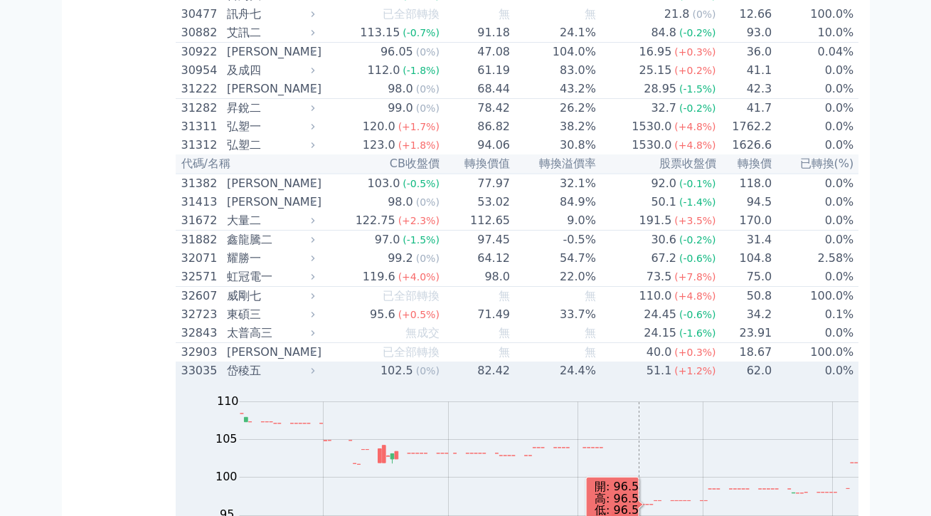
scroll to position [2288, 0]
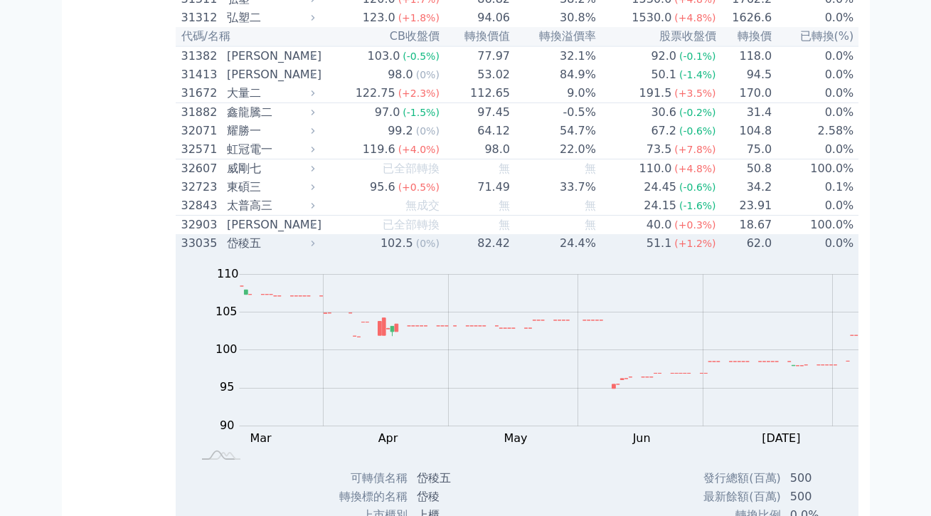
click at [511, 253] on td "24.4%" at bounding box center [554, 243] width 86 height 18
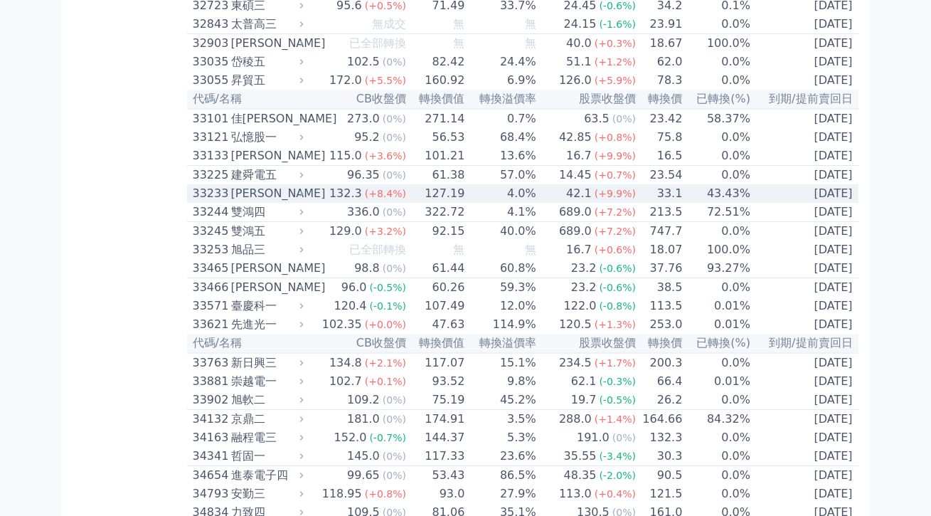
scroll to position [2471, 0]
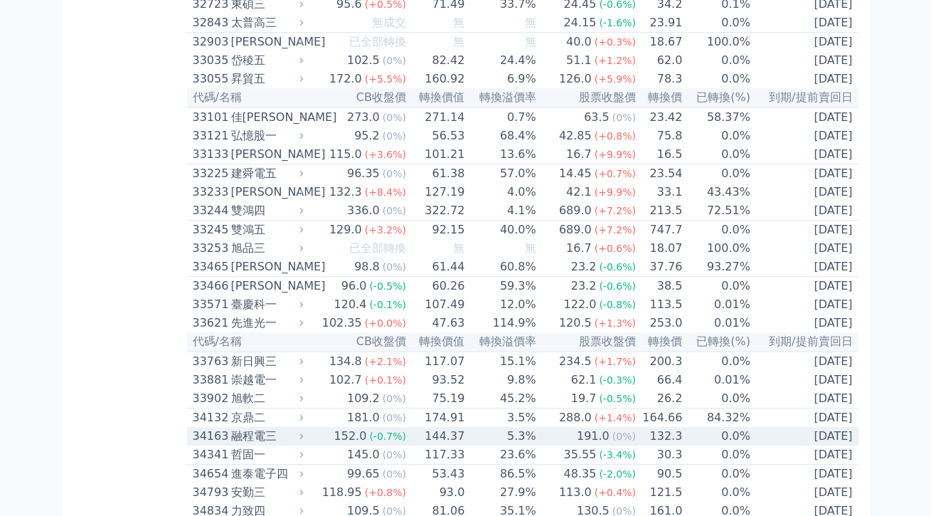
click at [479, 427] on td "5.3%" at bounding box center [500, 436] width 71 height 18
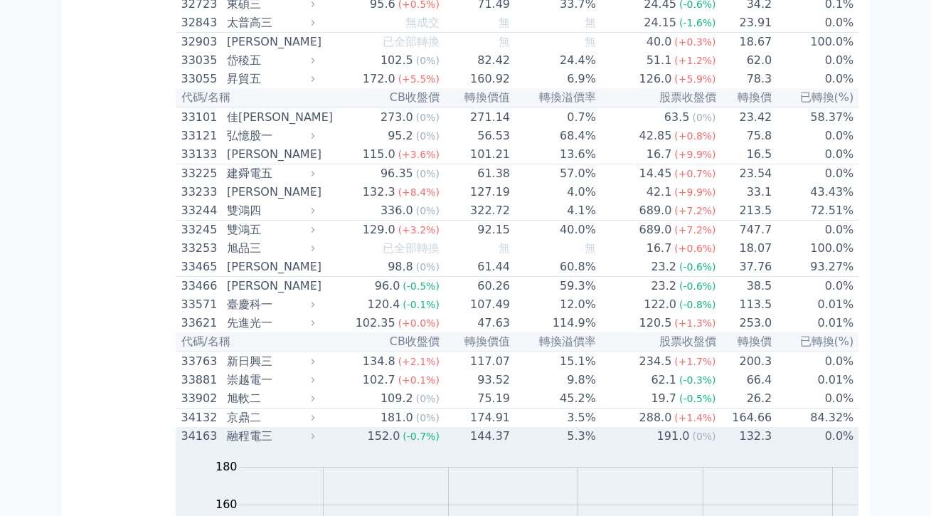
scroll to position [2580, 0]
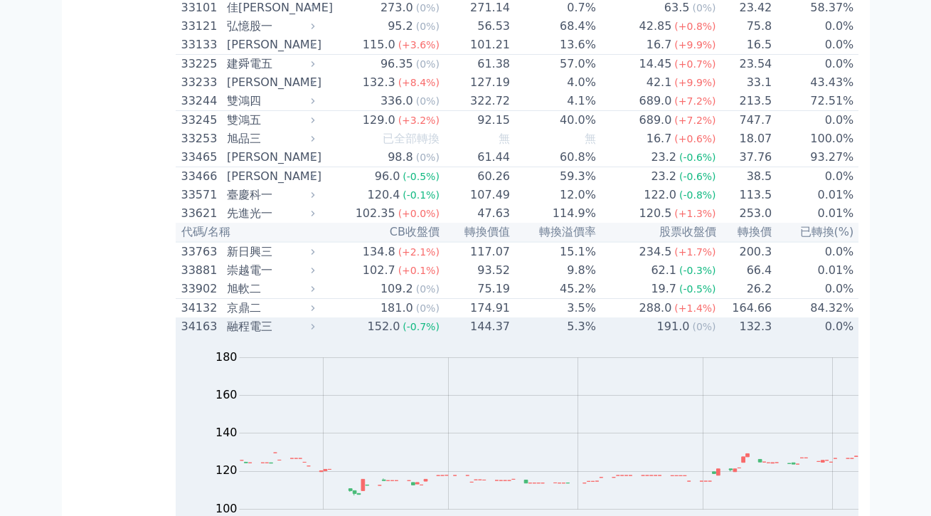
click at [654, 318] on div "191.0" at bounding box center [673, 326] width 38 height 17
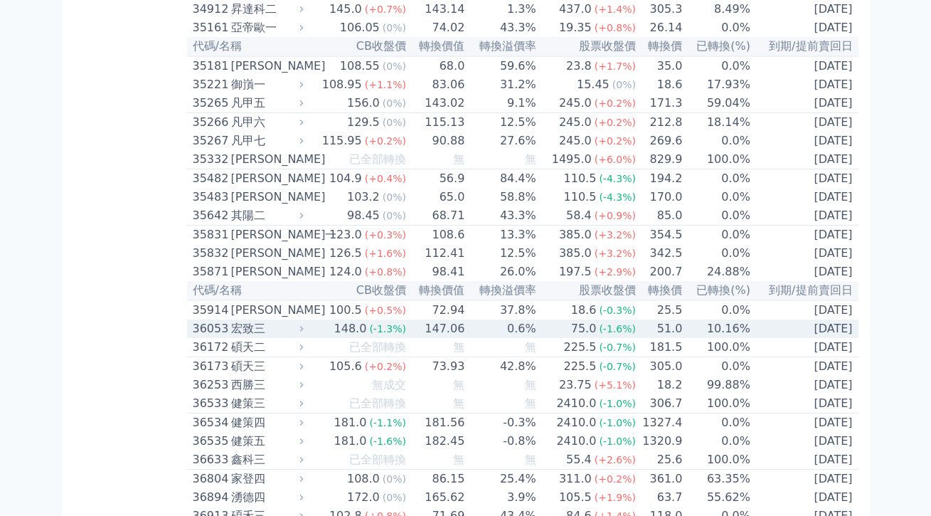
scroll to position [3011, 0]
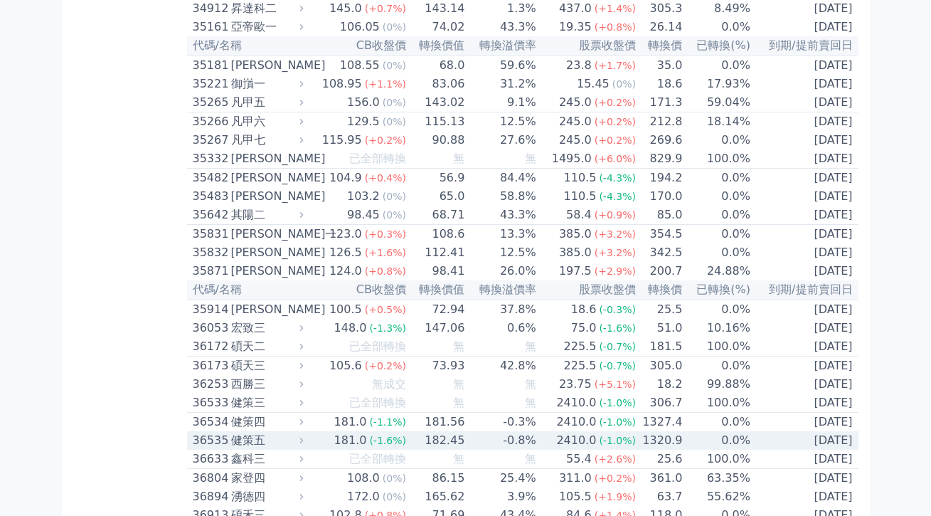
click at [465, 431] on td "-0.8%" at bounding box center [500, 440] width 71 height 18
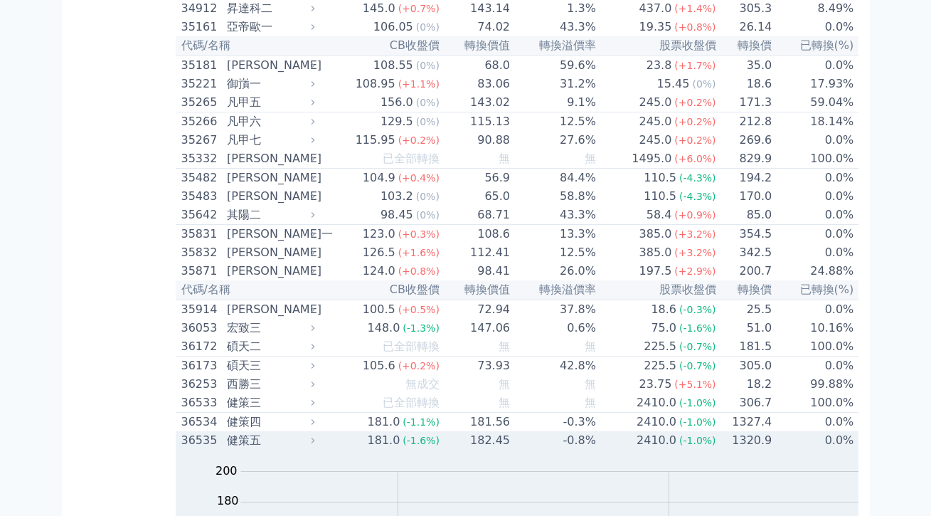
click at [511, 431] on td "-0.8%" at bounding box center [554, 440] width 86 height 18
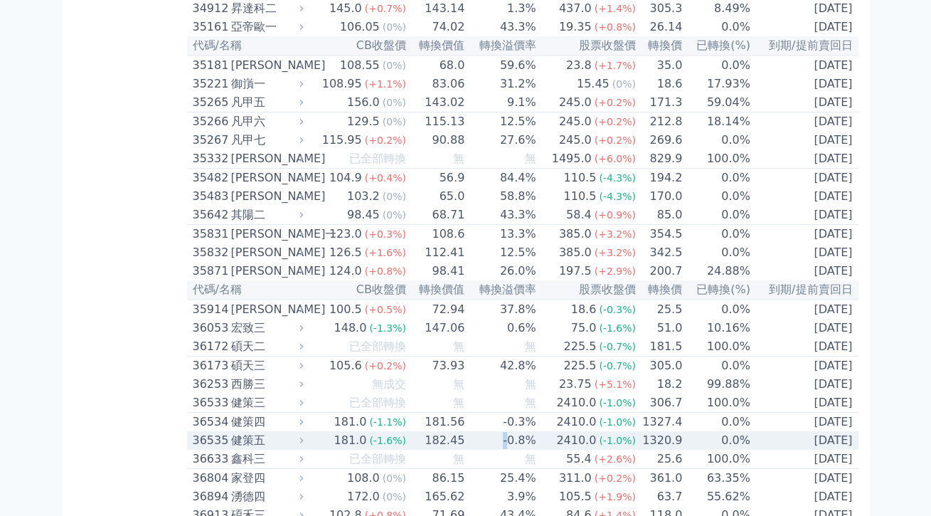
click at [465, 431] on td "-0.8%" at bounding box center [500, 440] width 71 height 18
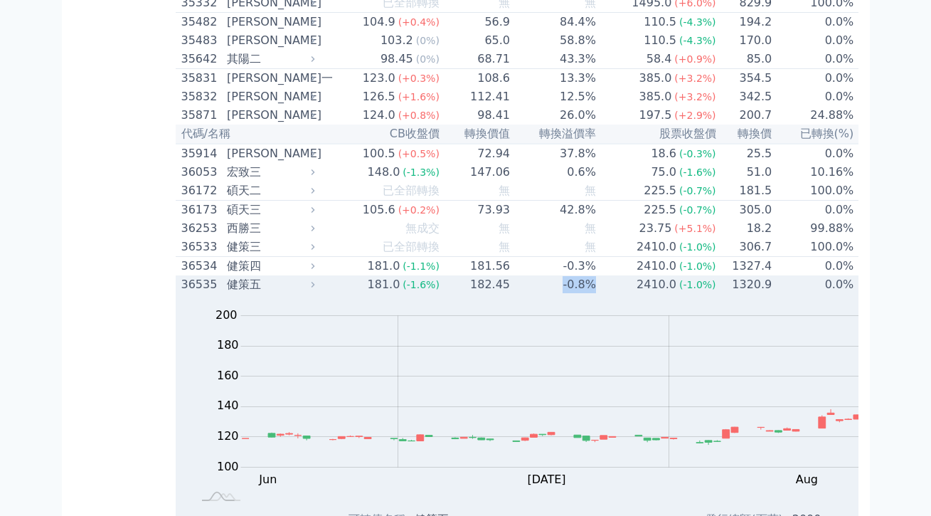
scroll to position [3169, 0]
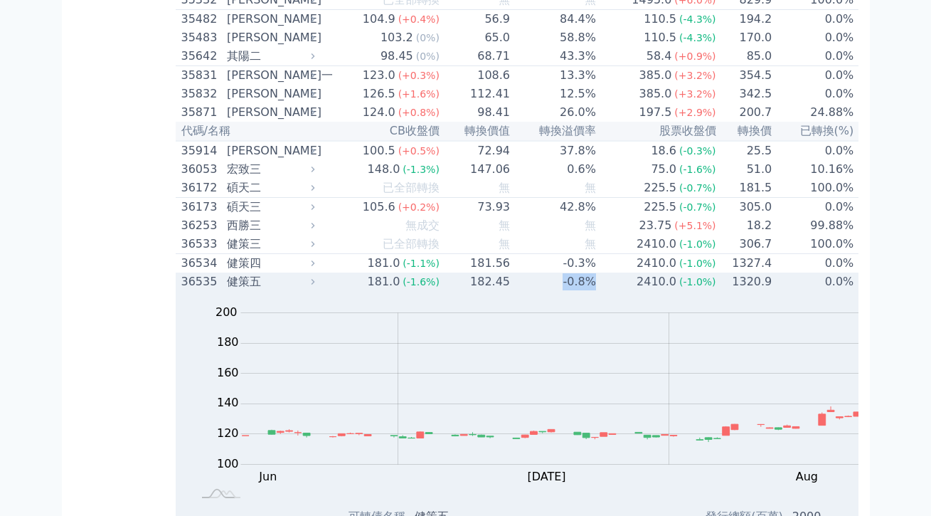
click at [227, 273] on div "健策五" at bounding box center [269, 281] width 85 height 17
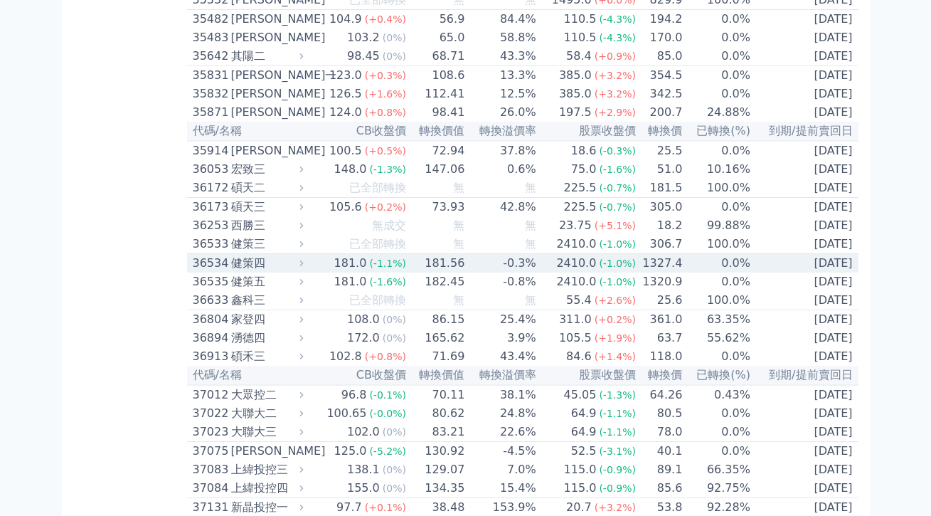
click at [231, 255] on div "健策四" at bounding box center [266, 263] width 70 height 17
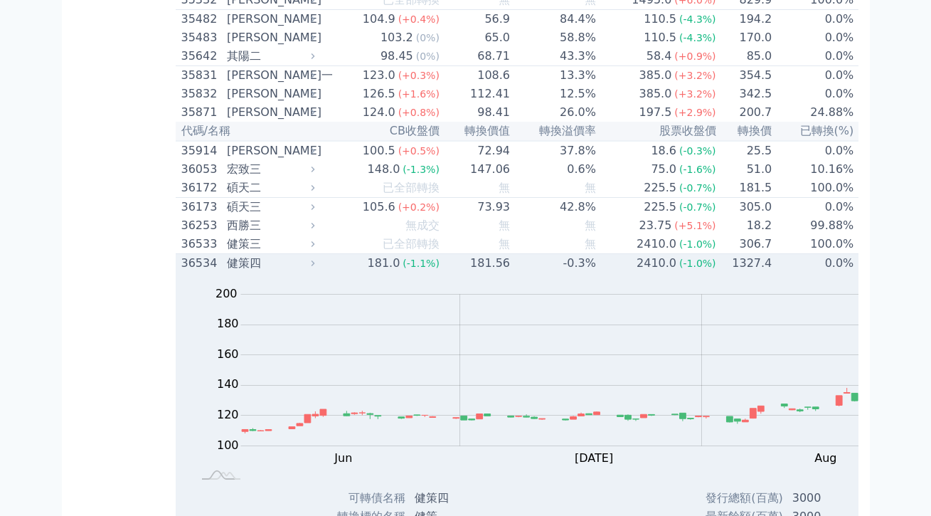
click at [440, 254] on td "181.56" at bounding box center [475, 263] width 70 height 19
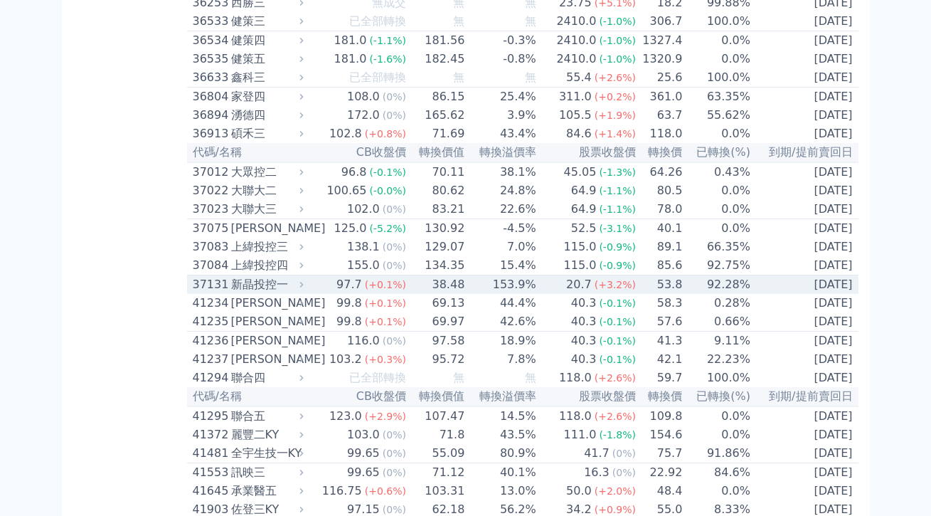
scroll to position [3540, 0]
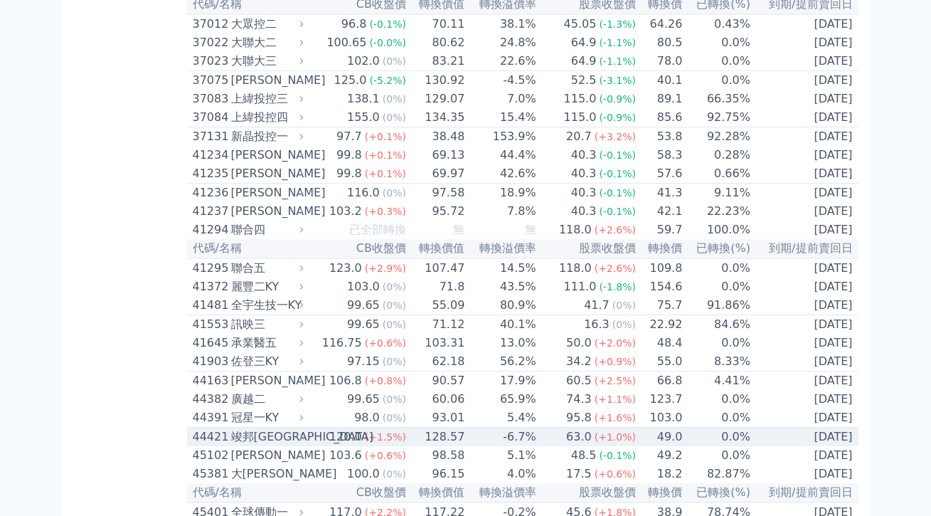
click at [407, 427] on td "128.57" at bounding box center [436, 436] width 58 height 19
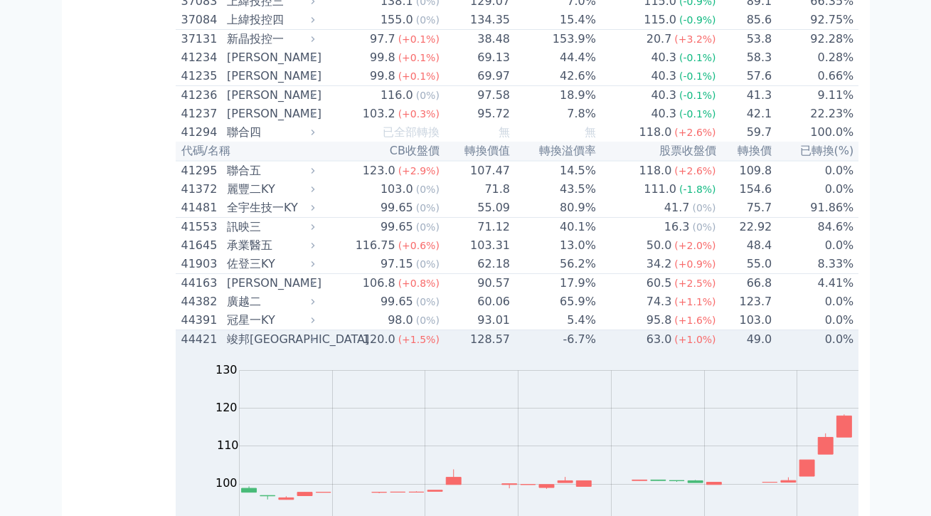
scroll to position [3637, 0]
click at [308, 334] on icon at bounding box center [313, 339] width 10 height 10
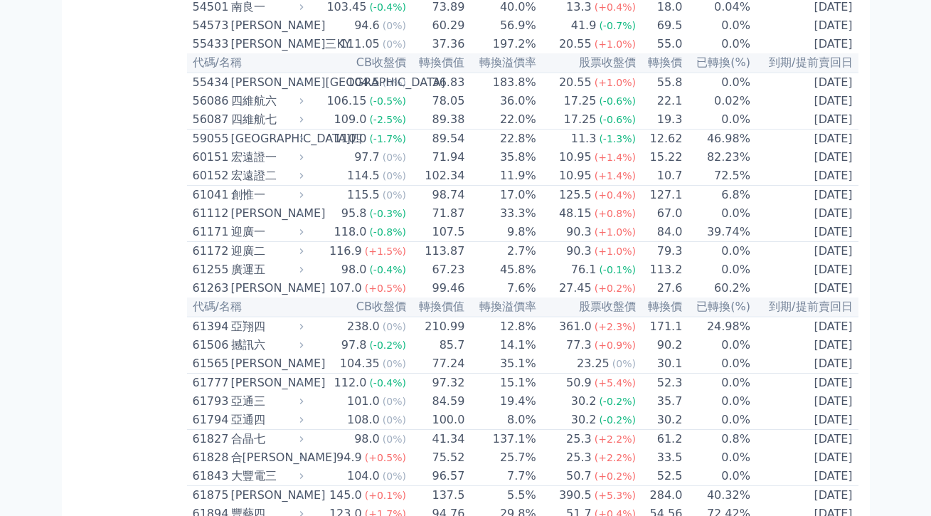
scroll to position [4946, 0]
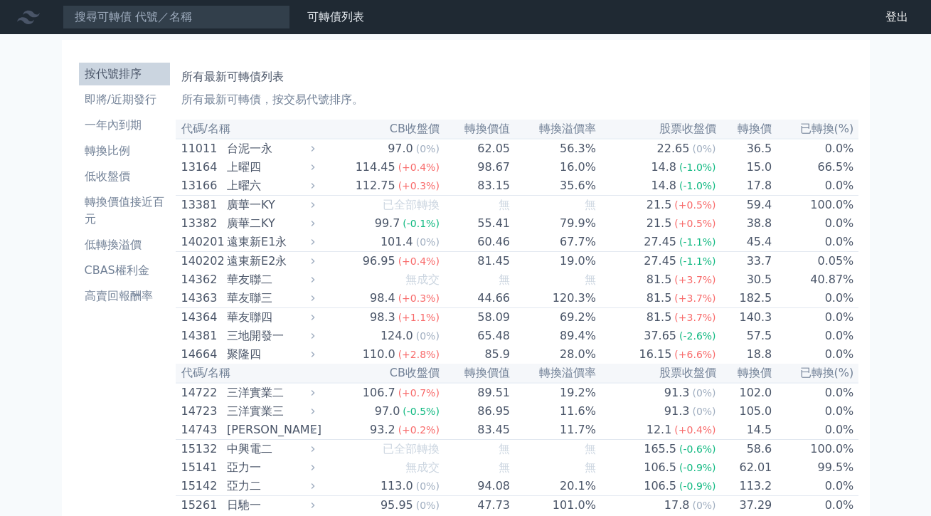
scroll to position [0, 0]
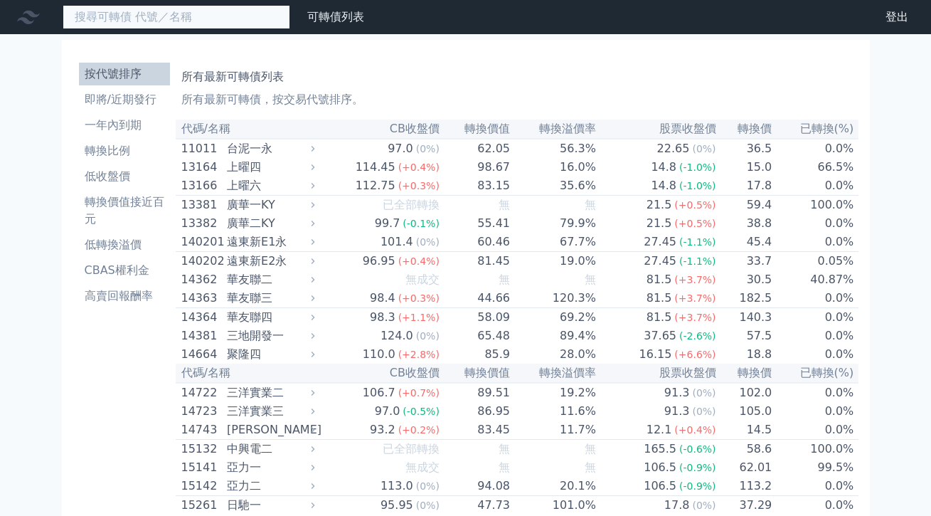
click at [118, 20] on input at bounding box center [177, 17] width 228 height 24
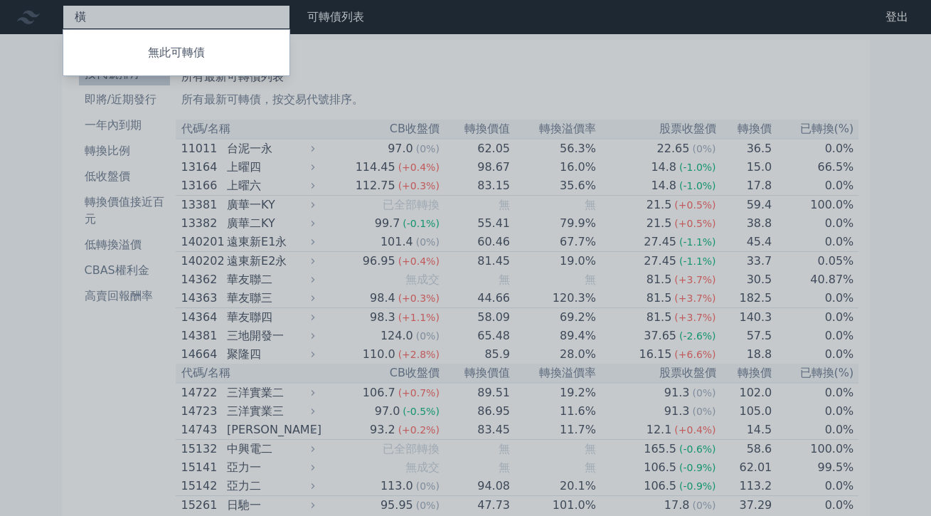
drag, startPoint x: 78, startPoint y: 11, endPoint x: 73, endPoint y: 26, distance: 16.0
click at [78, 11] on div "橫 無此可轉債" at bounding box center [177, 17] width 228 height 24
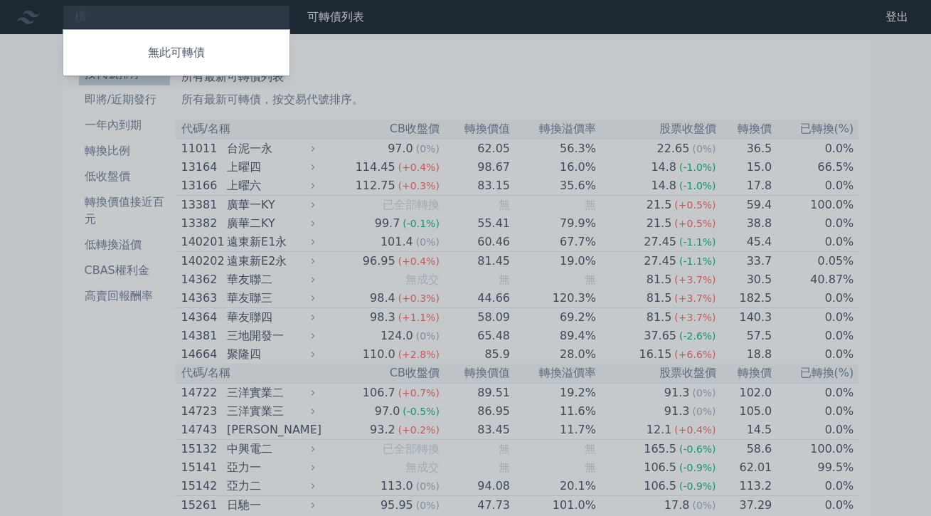
click at [73, 26] on div at bounding box center [465, 258] width 931 height 516
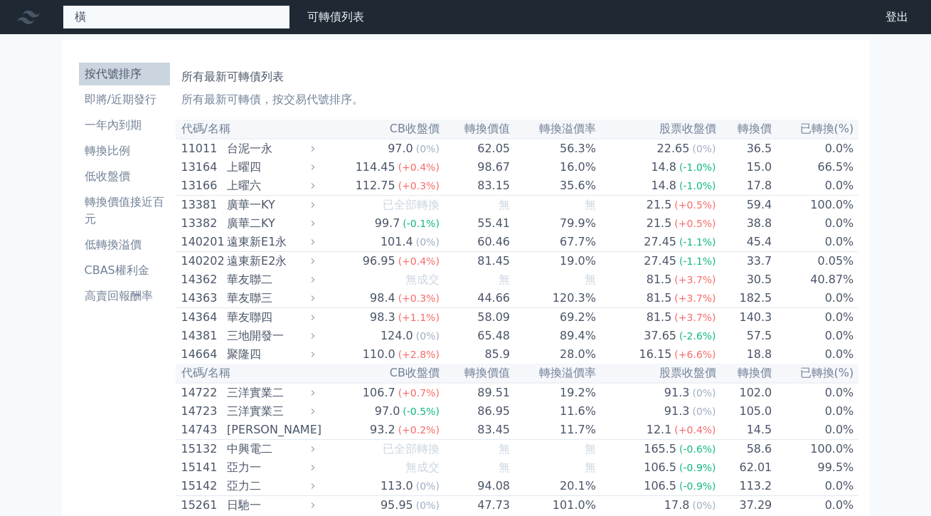
click at [78, 24] on div "橫 無此可轉債" at bounding box center [177, 17] width 228 height 24
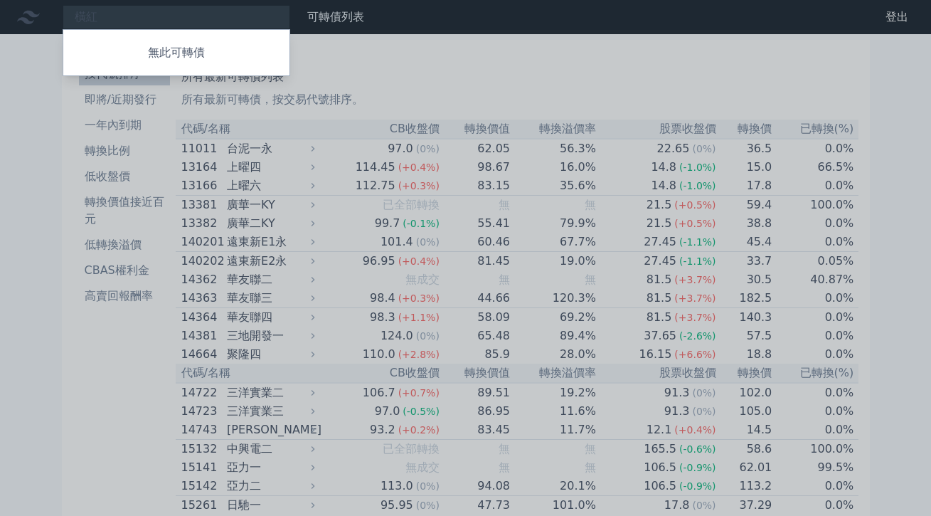
click at [109, 4] on div at bounding box center [465, 258] width 931 height 516
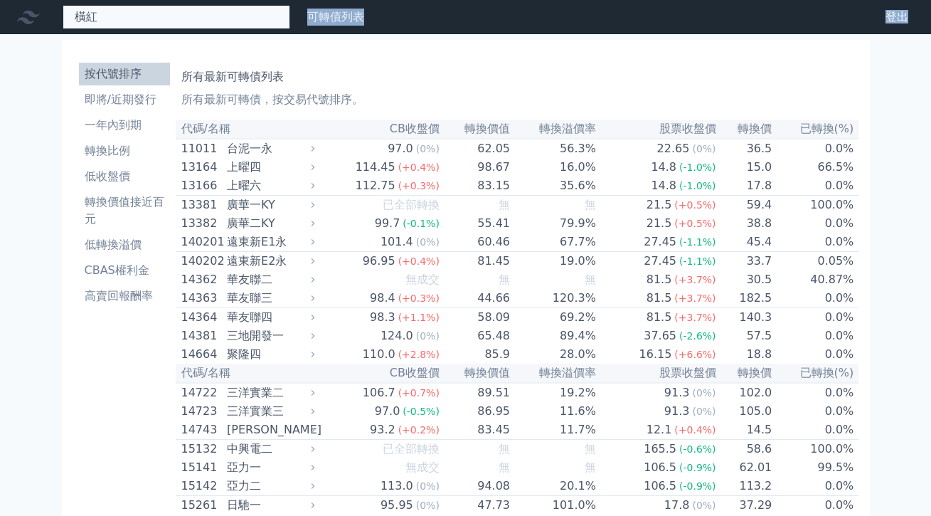
click at [103, 14] on div "橫紅 無此可轉債" at bounding box center [177, 17] width 228 height 24
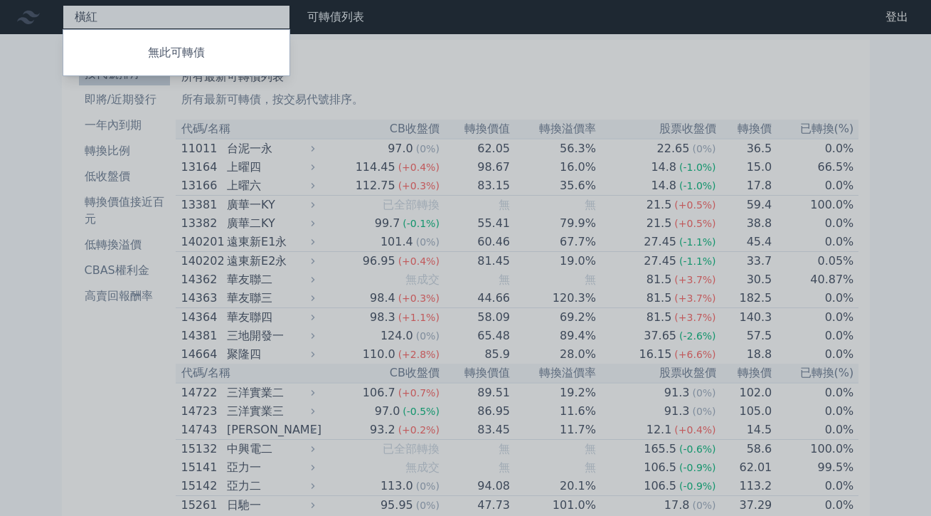
type input "橫"
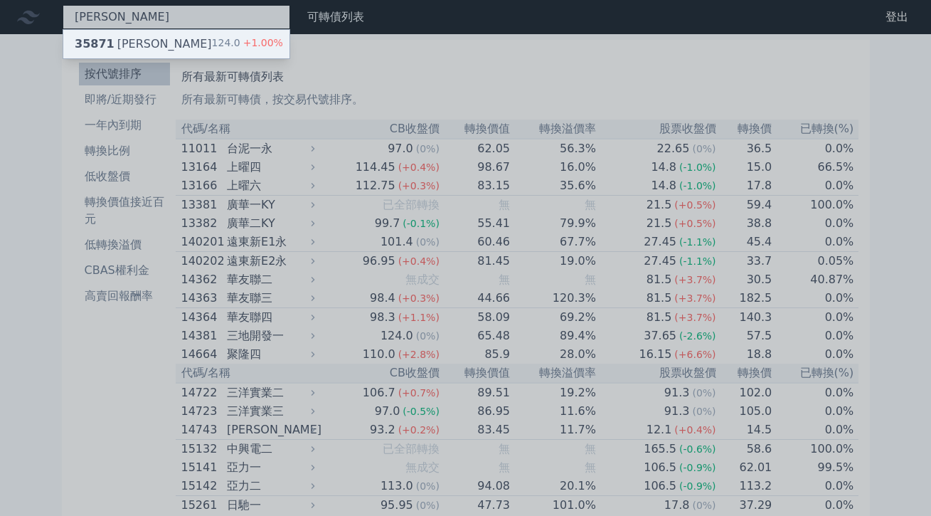
type input "[PERSON_NAME]"
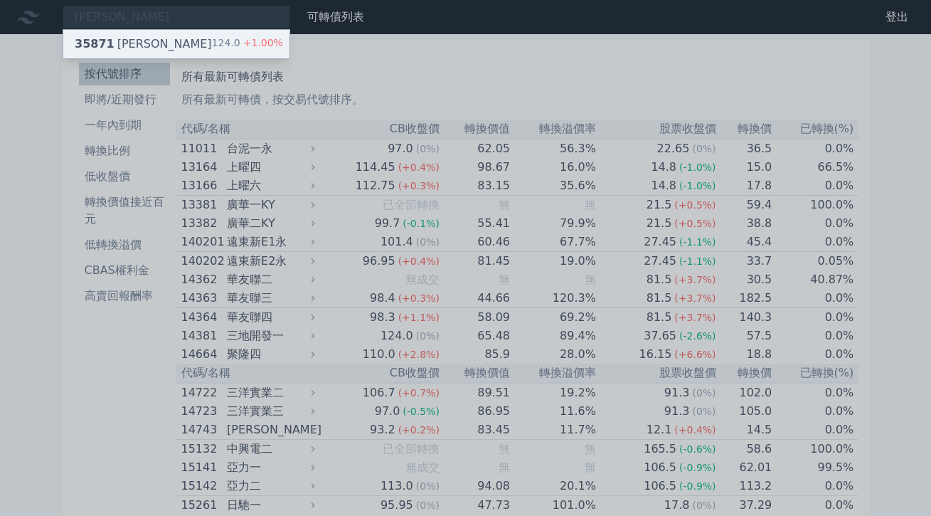
click at [141, 49] on div "35871 [PERSON_NAME]一 124.0 +1.00%" at bounding box center [176, 44] width 226 height 28
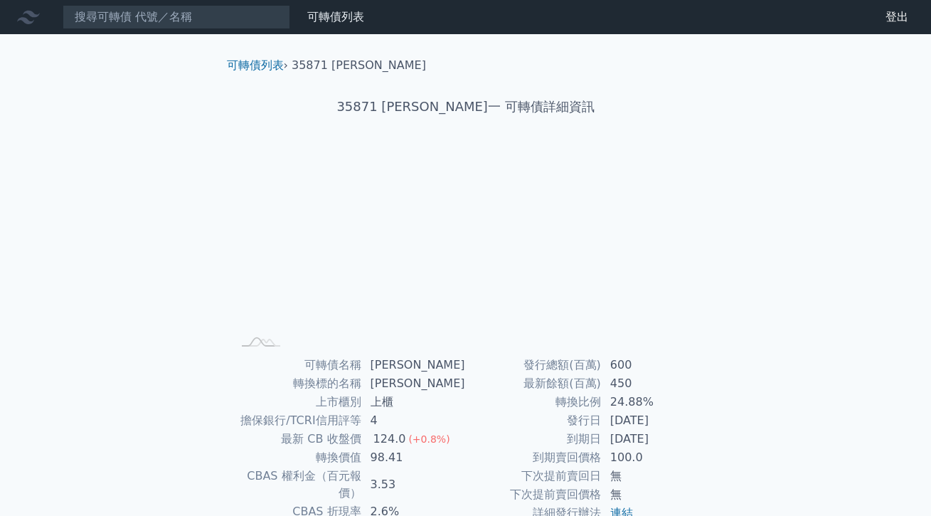
click at [141, 49] on div "可轉債列表 財務數據 可轉債列表 財務數據 登出 登出 可轉債列表 › 35871 [PERSON_NAME] 35871 [PERSON_NAME] 可轉債…" at bounding box center [465, 338] width 931 height 676
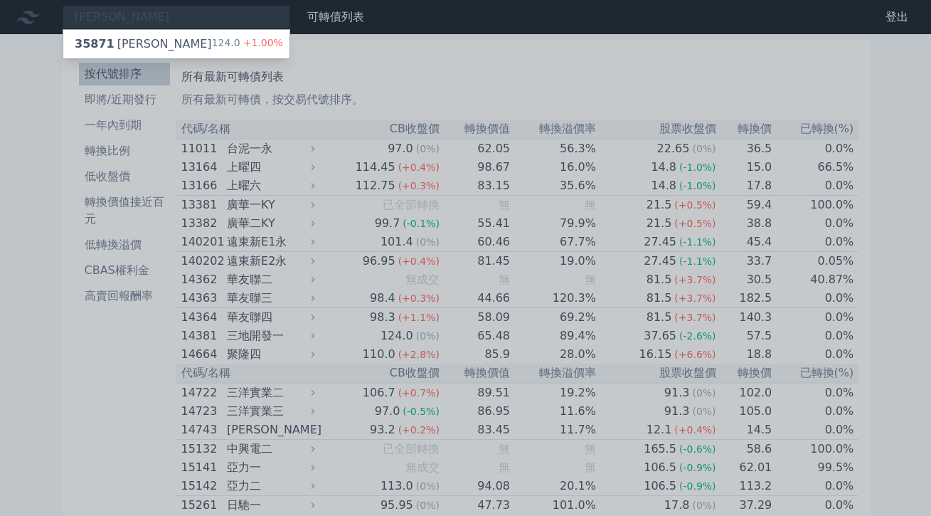
click at [400, 272] on div at bounding box center [465, 258] width 931 height 516
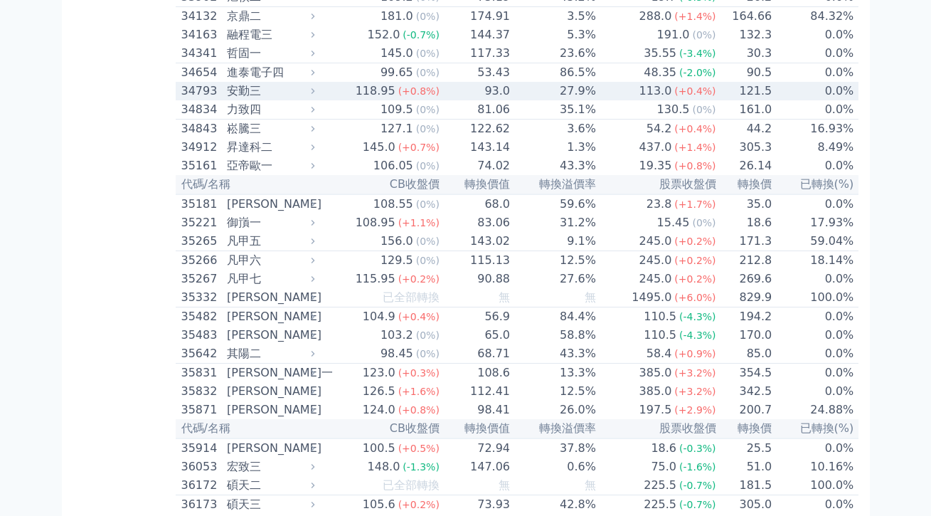
scroll to position [2902, 0]
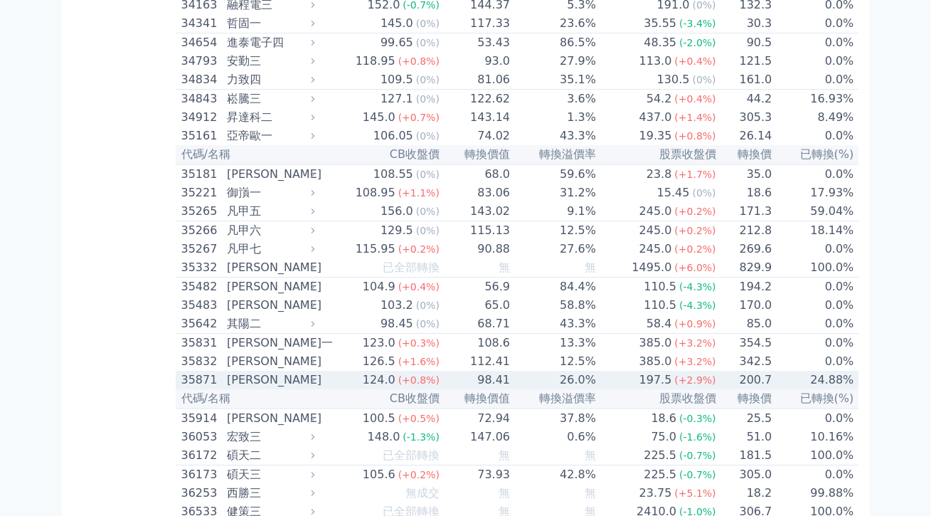
click at [511, 371] on td "26.0%" at bounding box center [554, 380] width 86 height 18
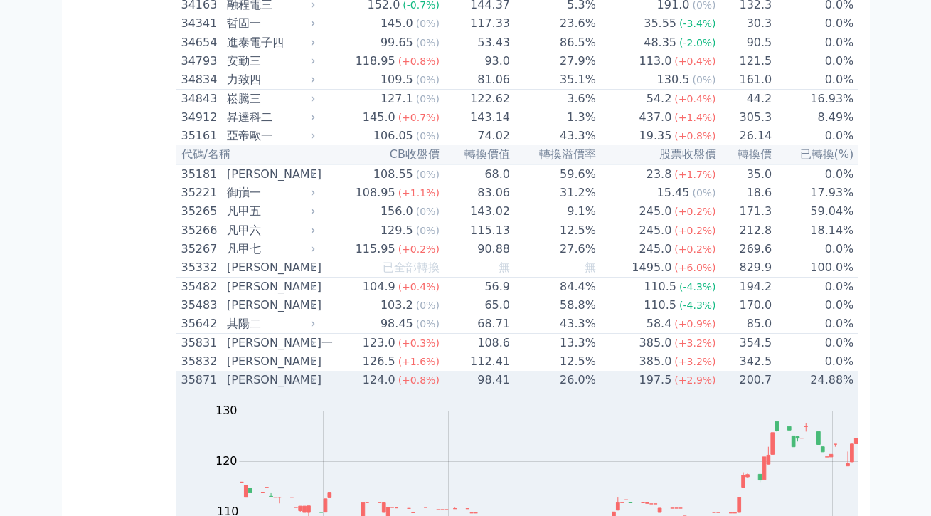
click at [597, 371] on td "197.5 (+2.9%)" at bounding box center [657, 380] width 120 height 18
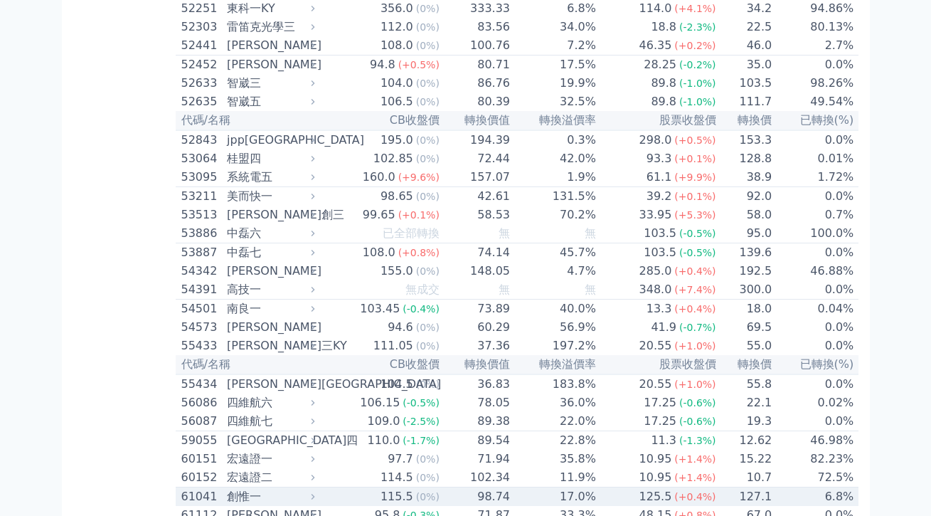
scroll to position [4656, 0]
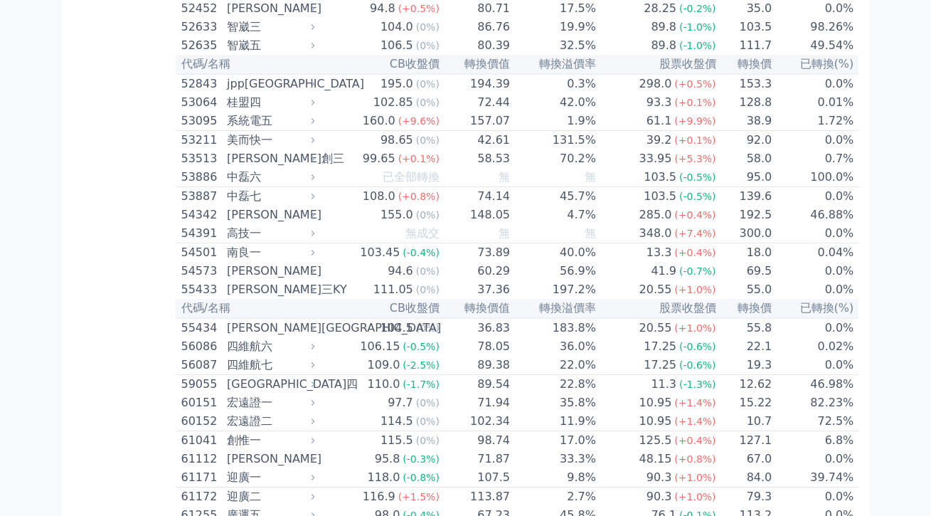
scroll to position [4711, 0]
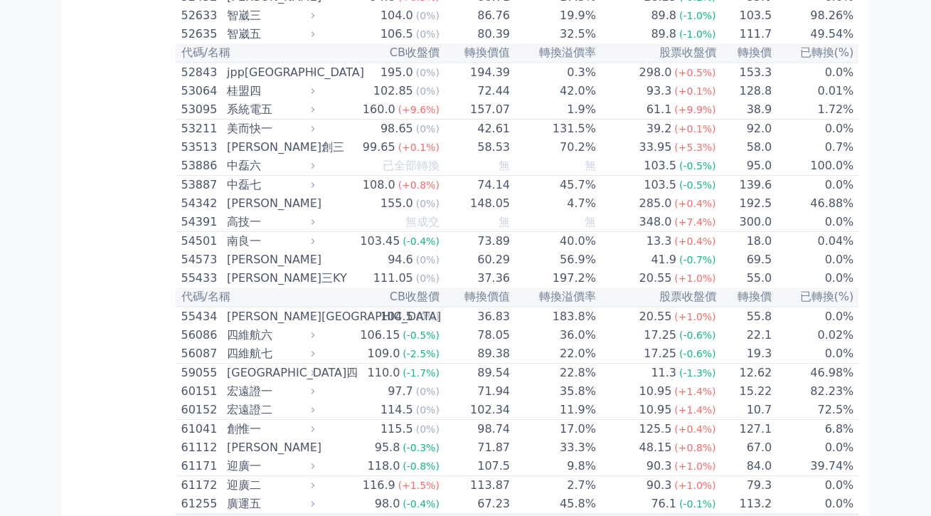
click at [511, 513] on td "7.6%" at bounding box center [554, 522] width 86 height 18
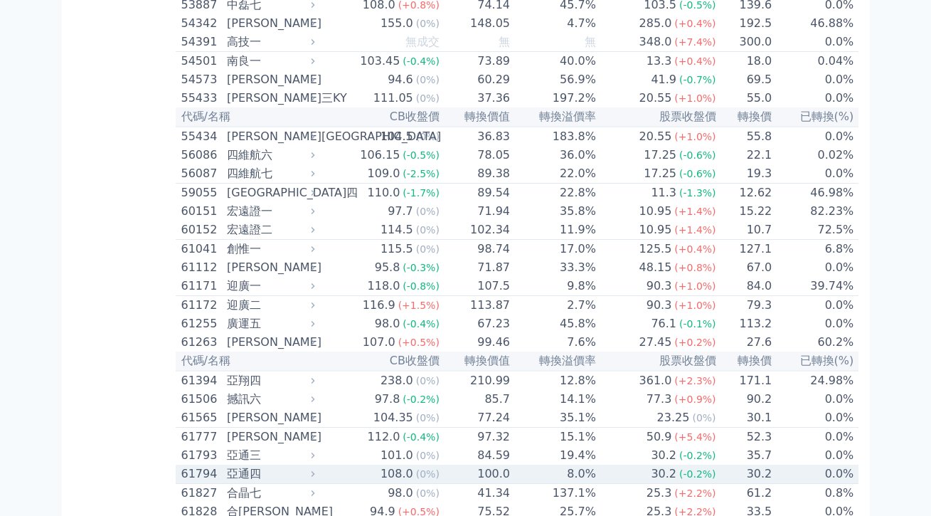
scroll to position [4895, 0]
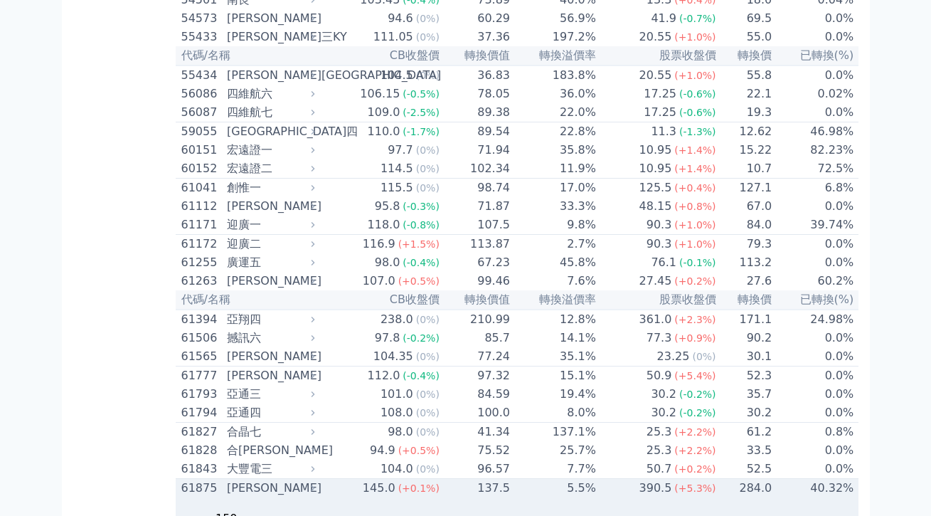
click at [511, 479] on td "5.5%" at bounding box center [554, 488] width 86 height 19
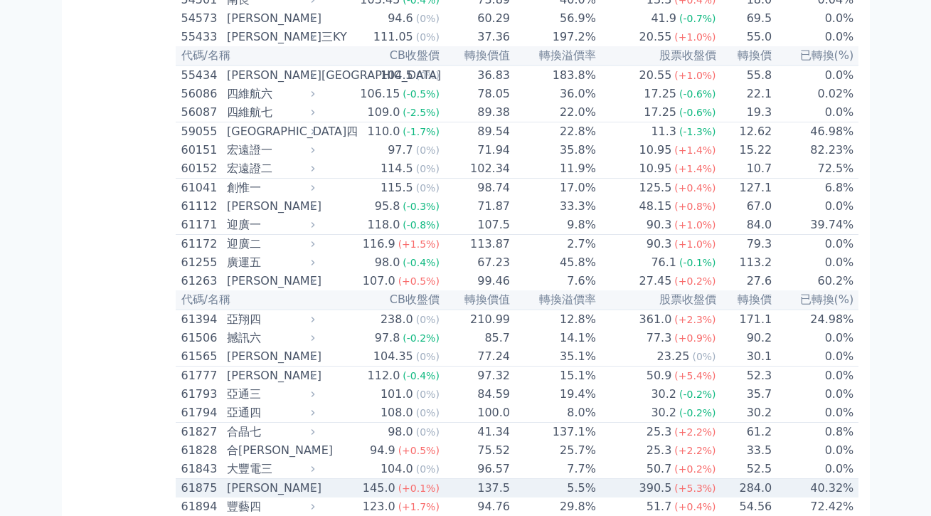
click at [511, 479] on td "5.5%" at bounding box center [554, 488] width 86 height 19
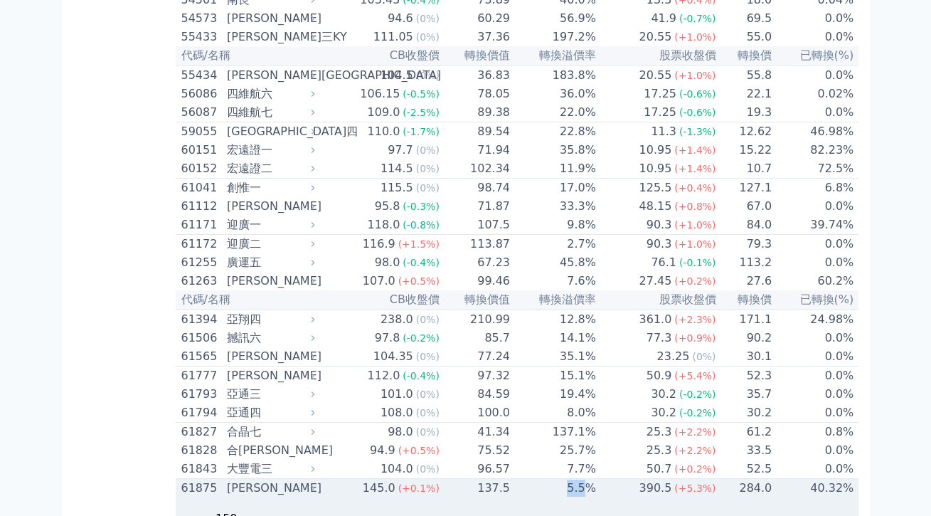
click at [511, 479] on td "5.5%" at bounding box center [554, 488] width 86 height 19
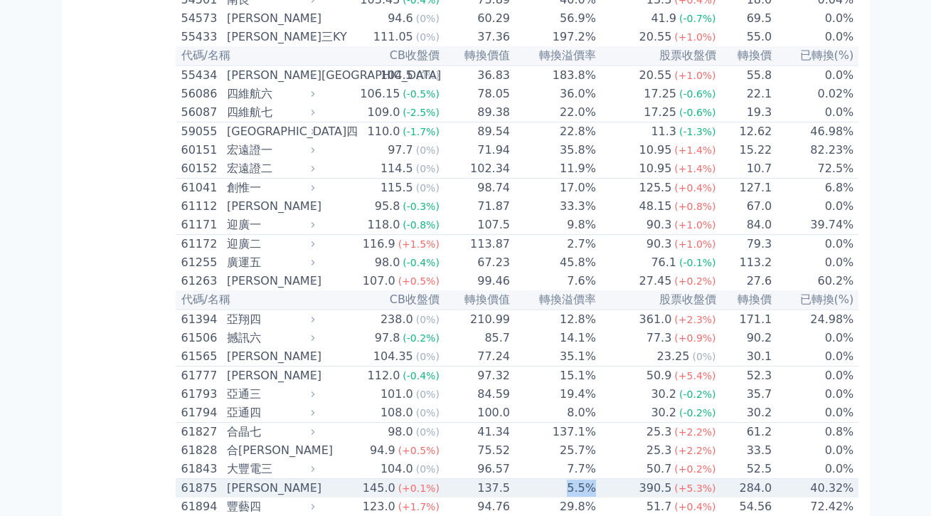
scroll to position [4899, 0]
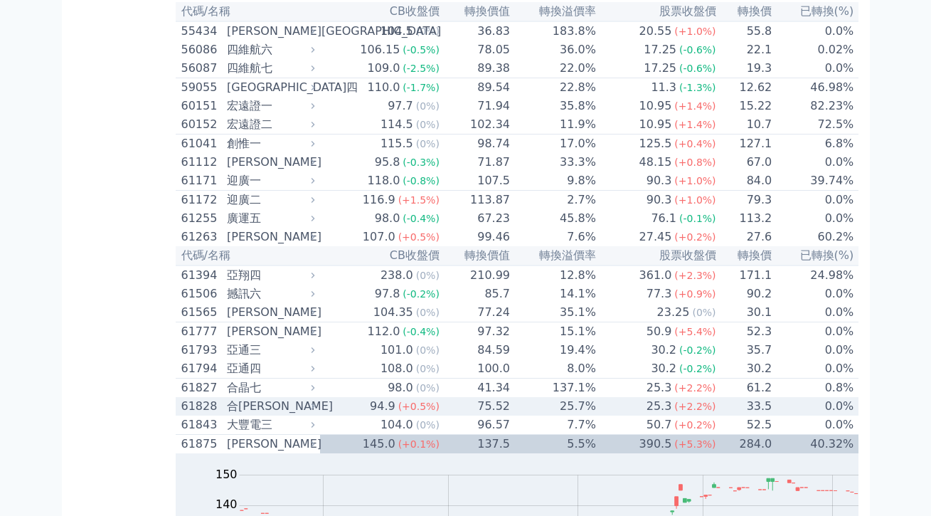
scroll to position [5104, 0]
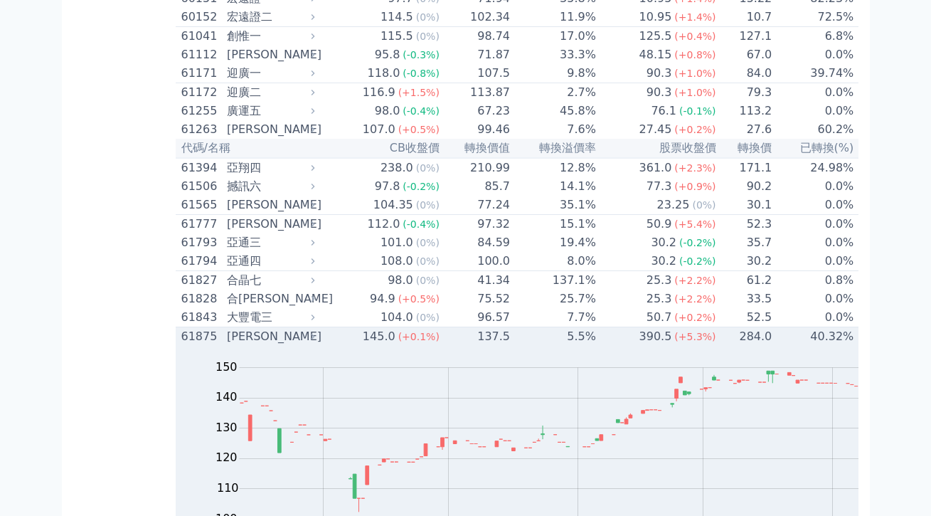
click at [181, 328] on div "61875" at bounding box center [202, 336] width 42 height 17
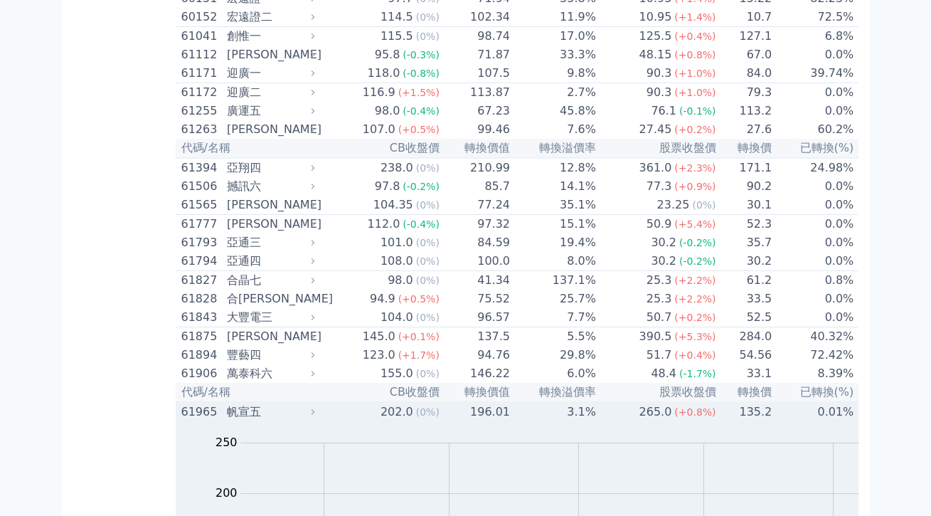
click at [181, 403] on div "61965" at bounding box center [202, 411] width 42 height 17
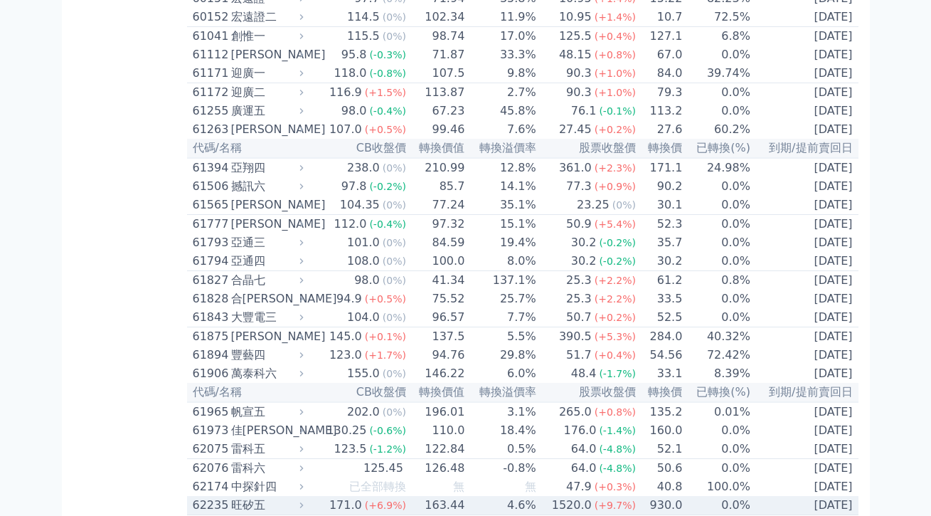
click at [231, 496] on div "旺矽五" at bounding box center [266, 504] width 70 height 17
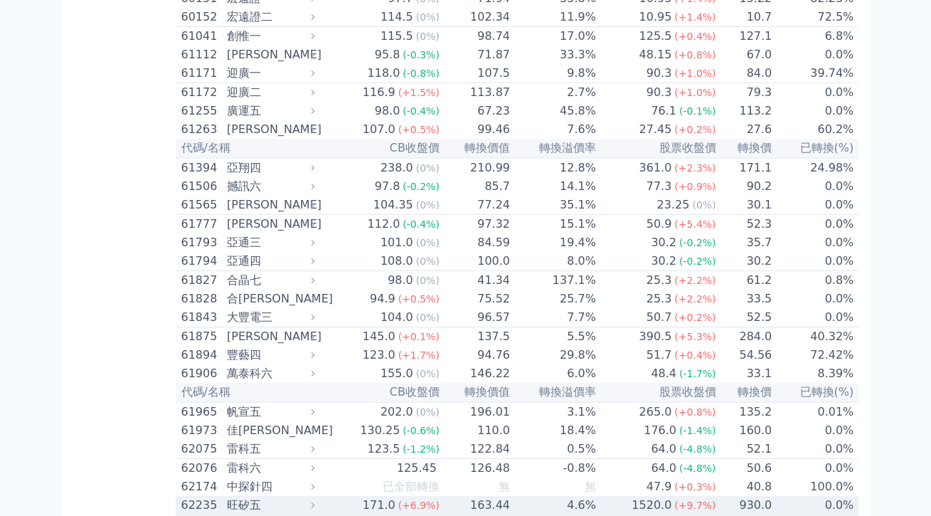
scroll to position [5197, 0]
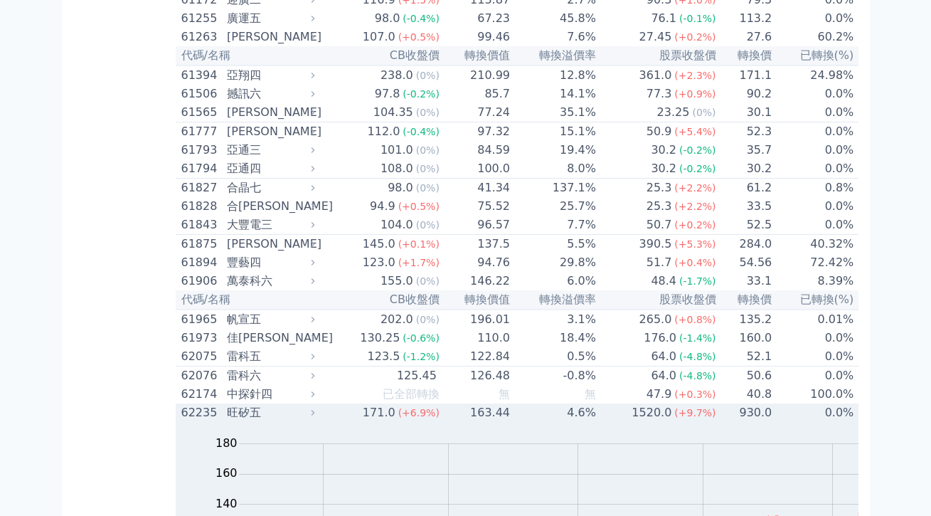
click at [511, 403] on td "4.6%" at bounding box center [554, 412] width 86 height 18
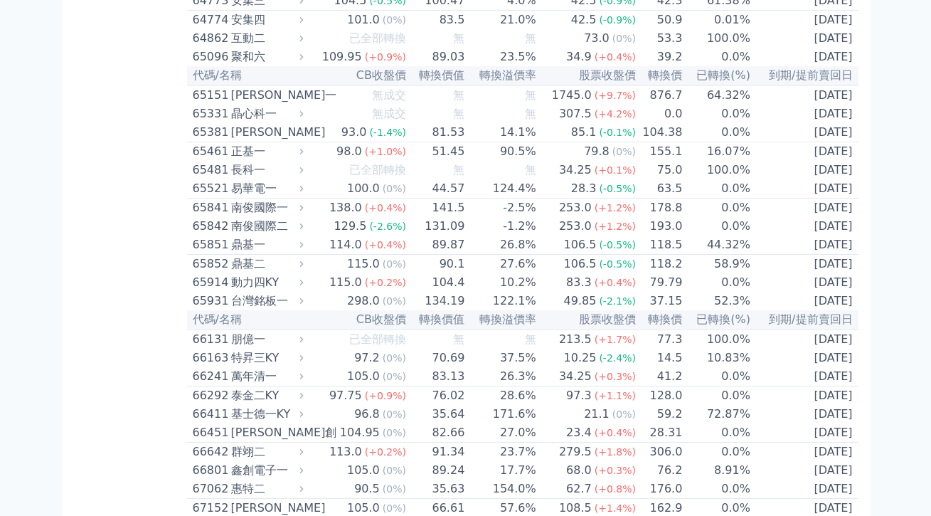
scroll to position [6157, 0]
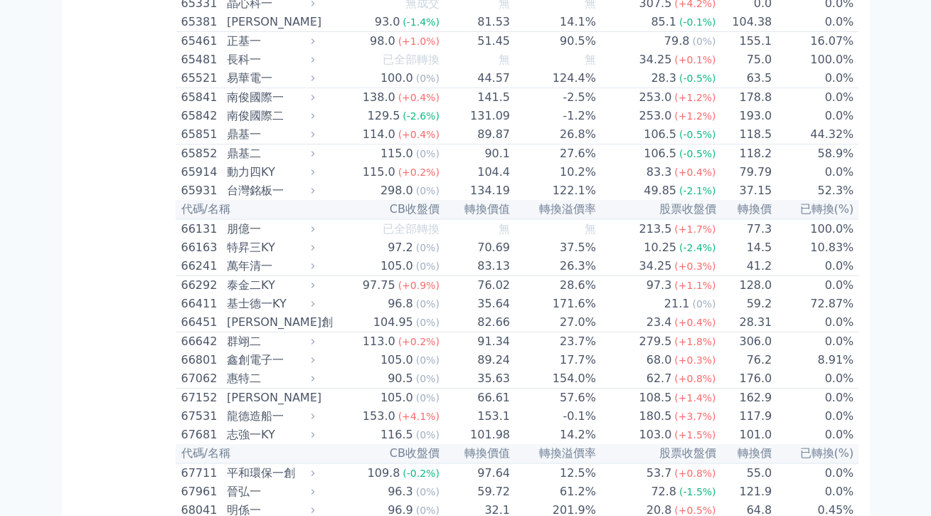
scroll to position [6269, 0]
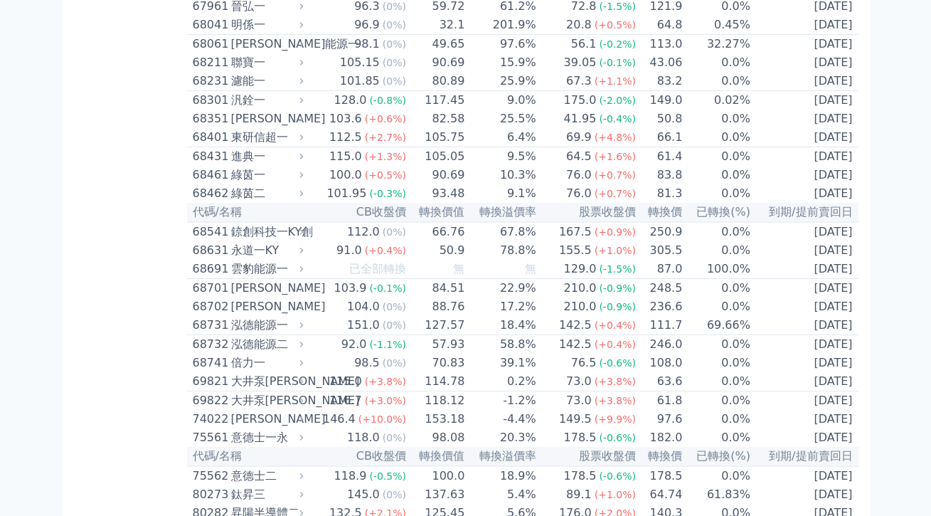
scroll to position [6773, 0]
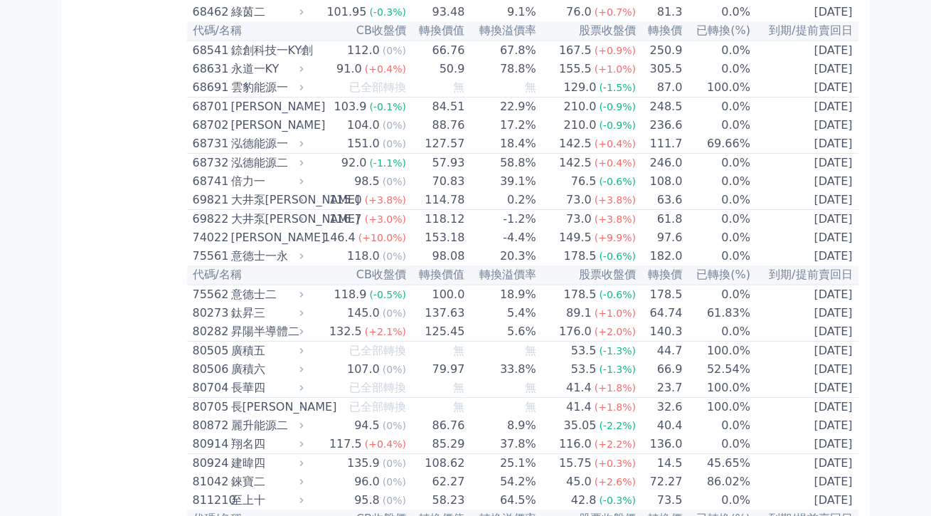
scroll to position [6935, 0]
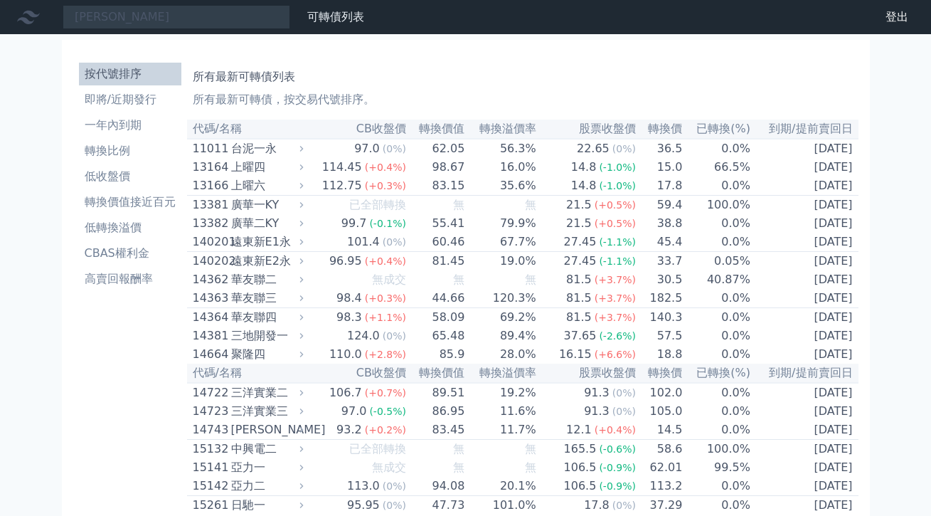
scroll to position [0, 0]
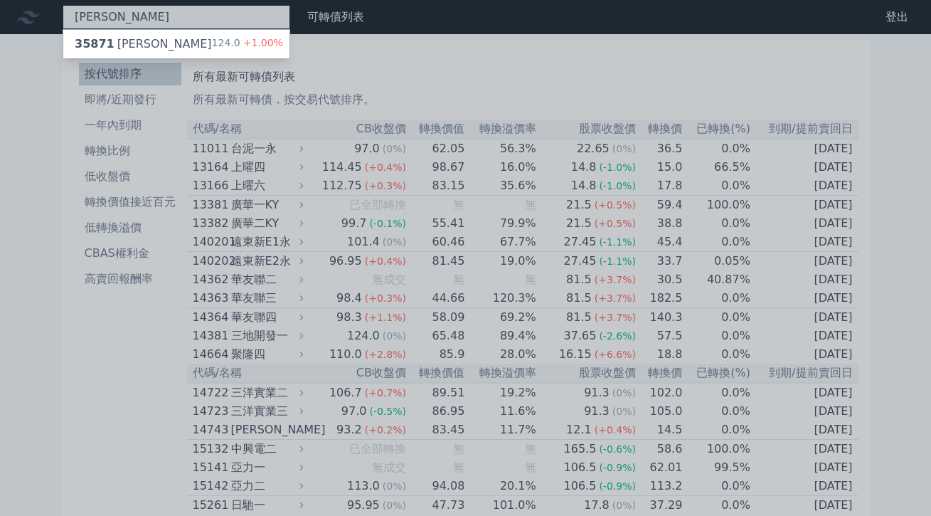
click at [191, 13] on div "[PERSON_NAME] 35871 [PERSON_NAME]一 124.0 +1.00%" at bounding box center [177, 17] width 228 height 24
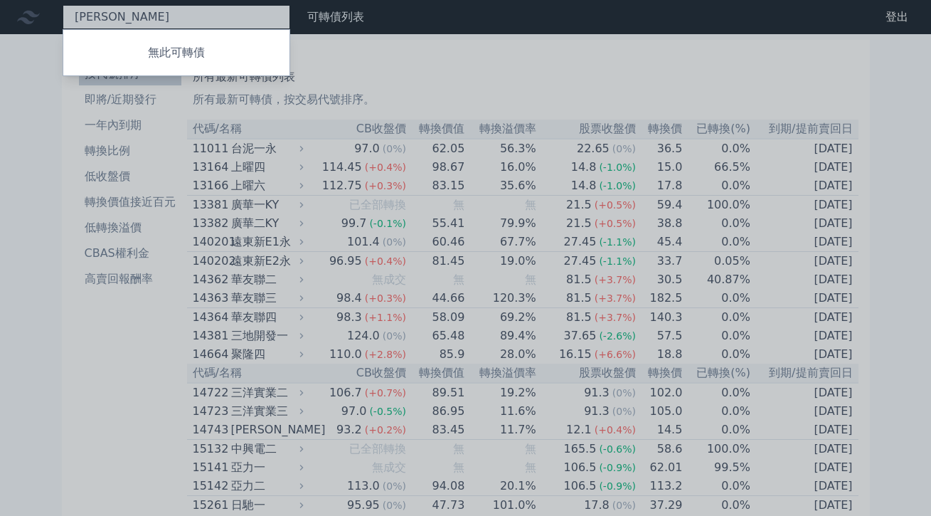
type input "[PERSON_NAME]"
type input "桶"
type input "系統"
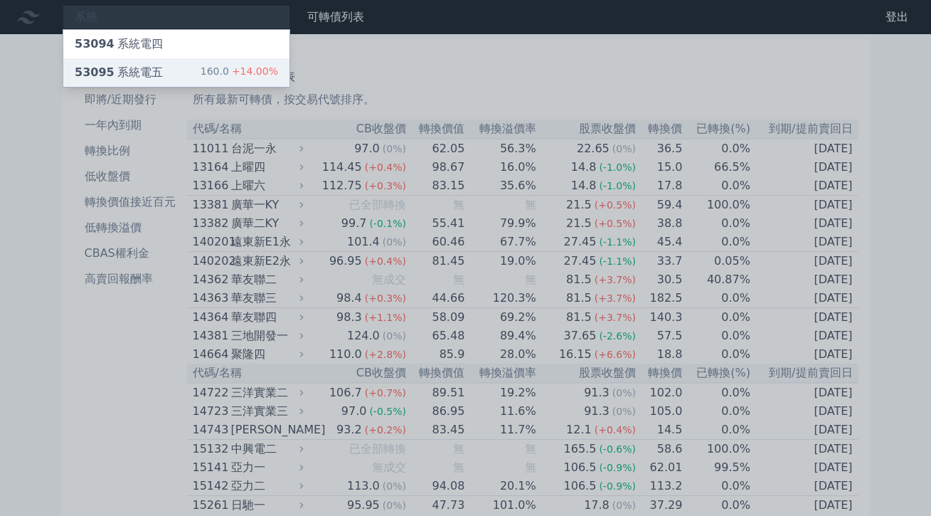
click at [117, 68] on li "按代號排序" at bounding box center [130, 73] width 102 height 17
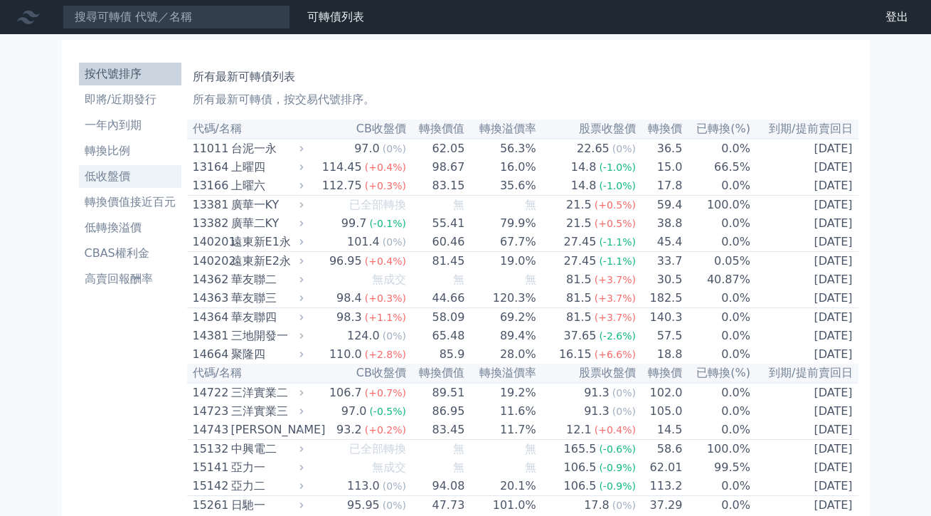
click at [153, 70] on li "按代號排序" at bounding box center [130, 73] width 102 height 17
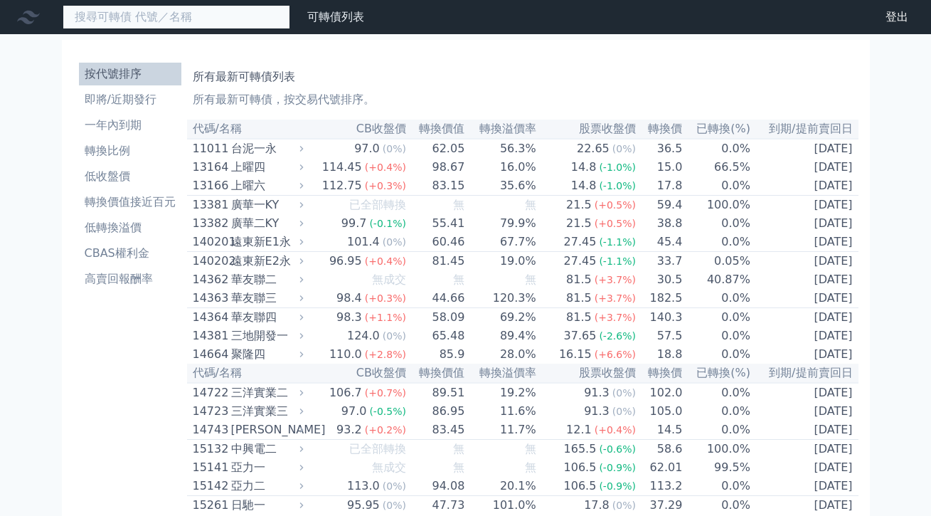
click at [144, 12] on input at bounding box center [177, 17] width 228 height 24
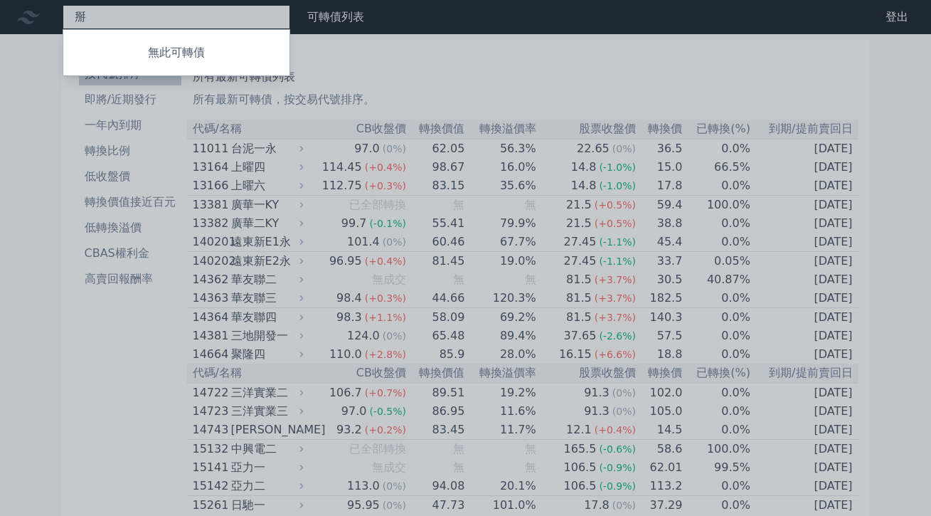
type input "百"
type input "加百"
